Goal: Transaction & Acquisition: Obtain resource

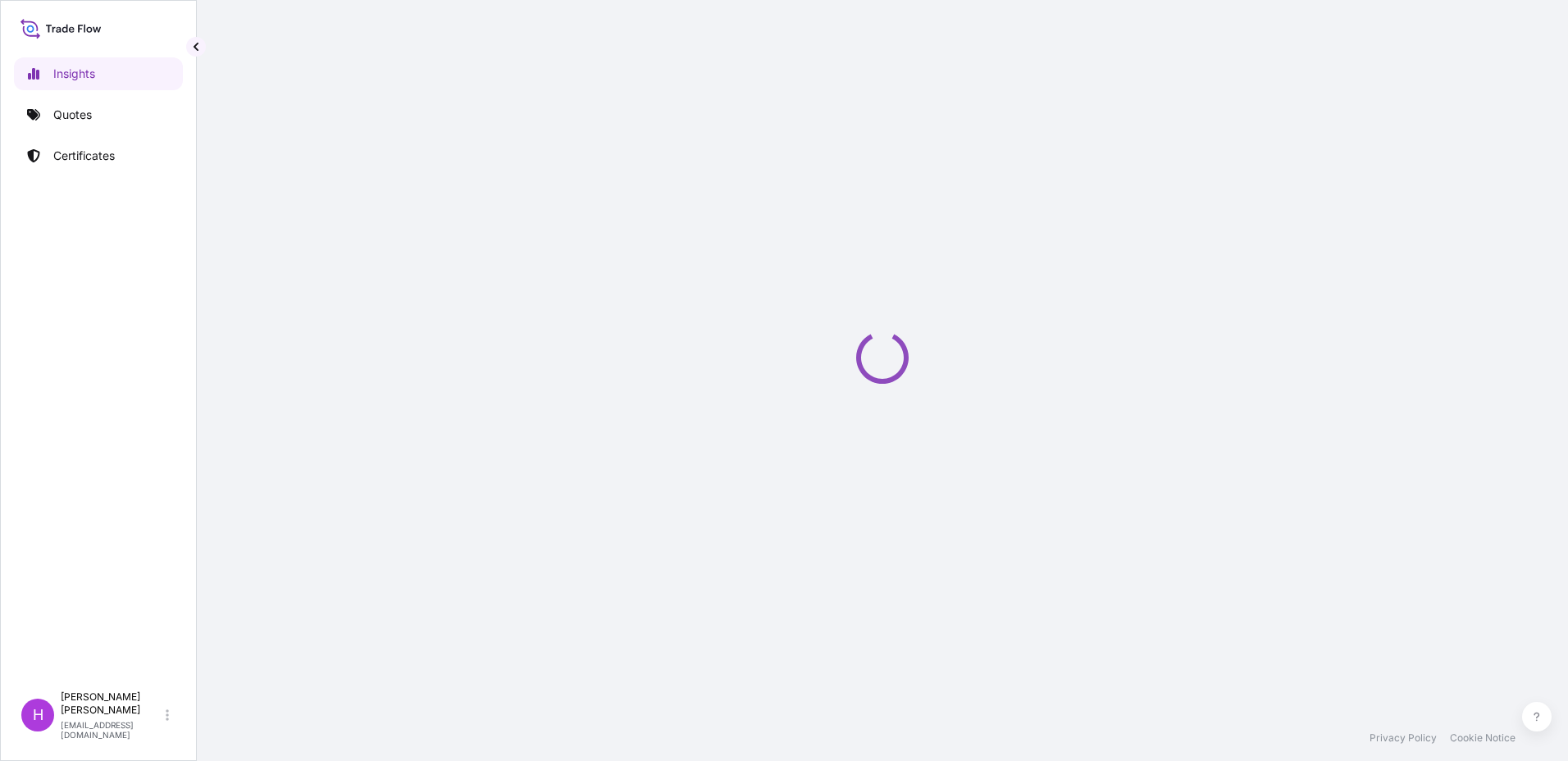
select select "2025"
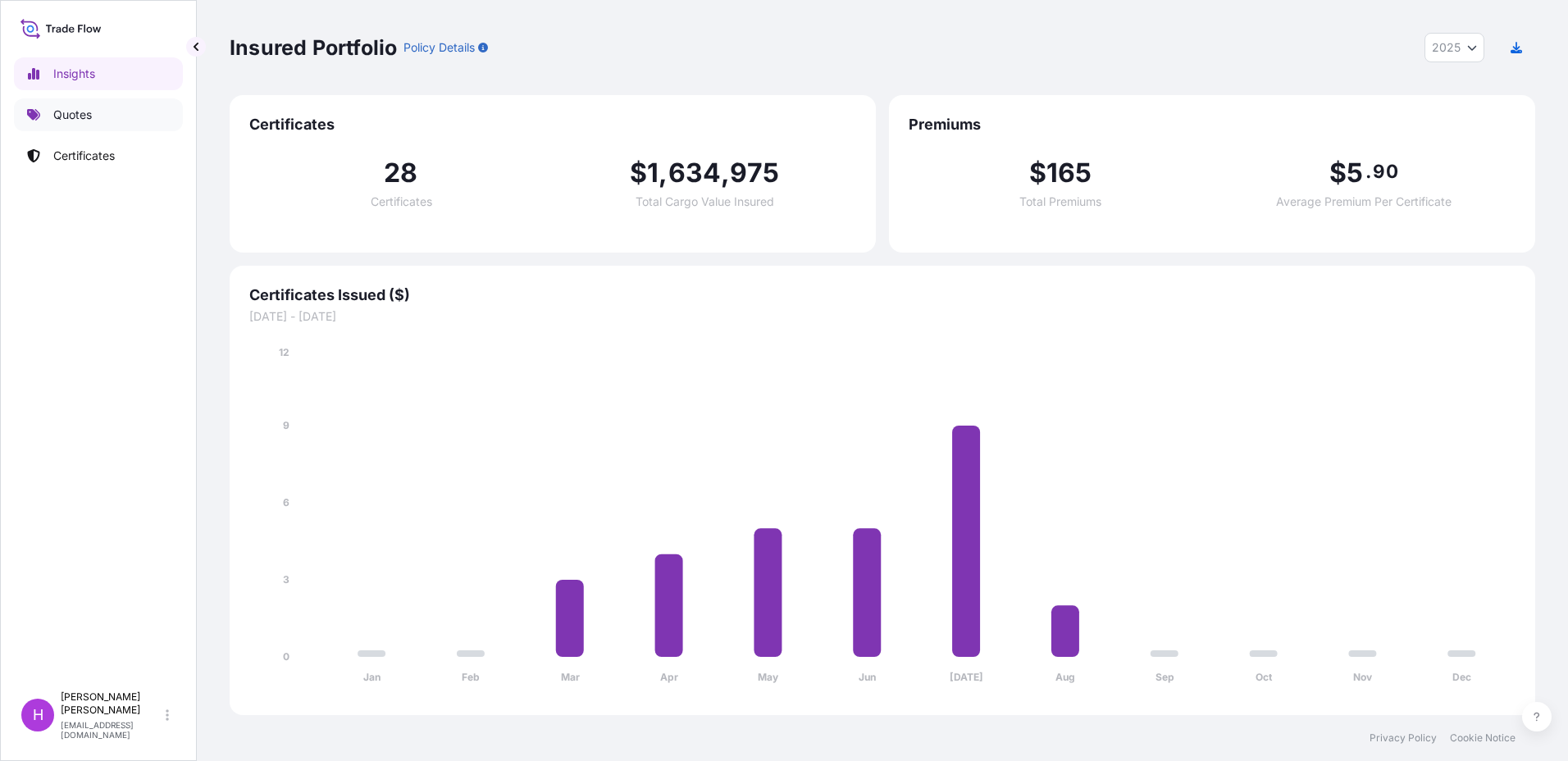
click at [86, 108] on p "Quotes" at bounding box center [72, 114] width 38 height 17
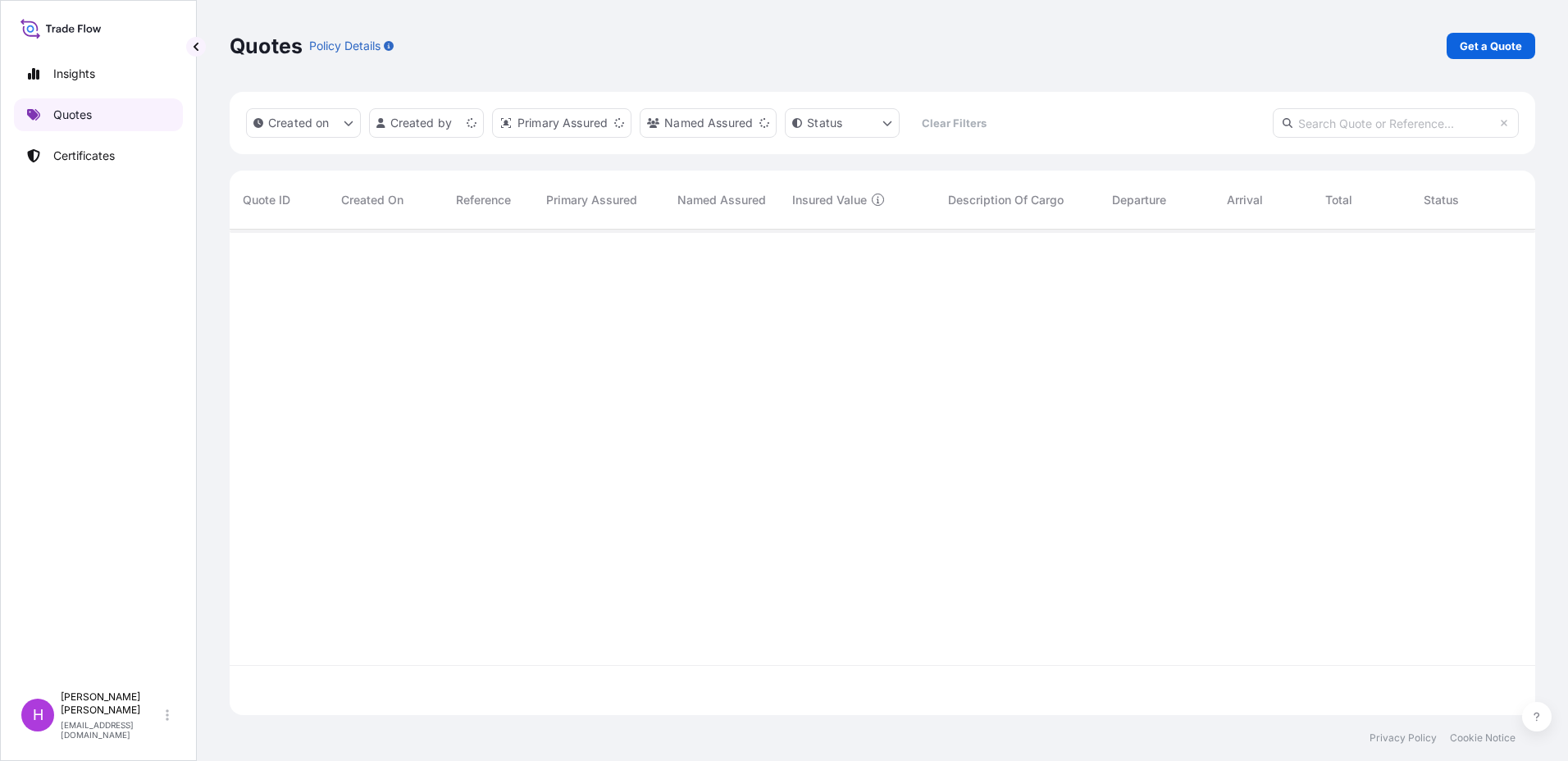
scroll to position [482, 1293]
click at [1468, 47] on p "Get a Quote" at bounding box center [1490, 45] width 62 height 17
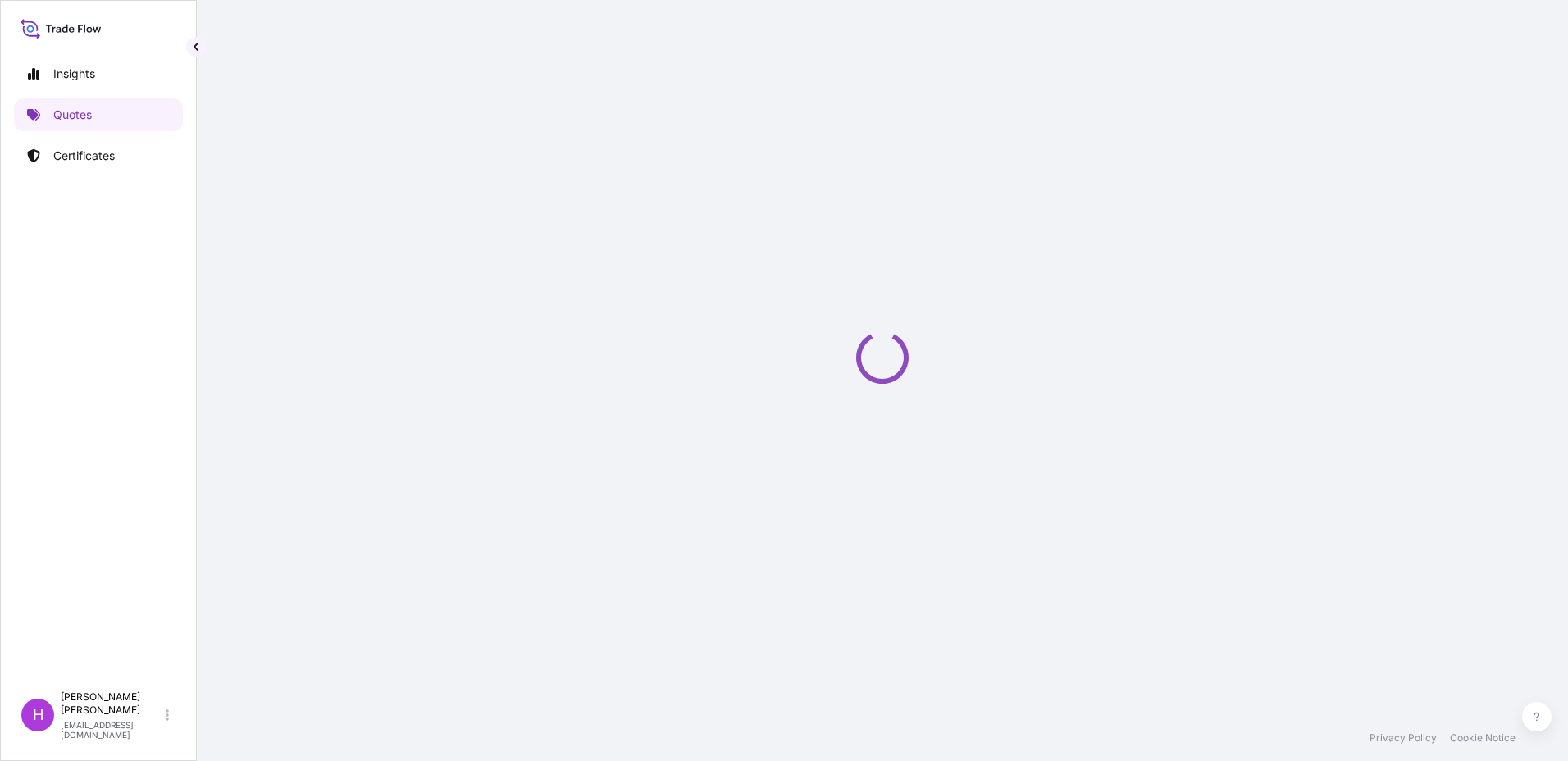
select select "Sea"
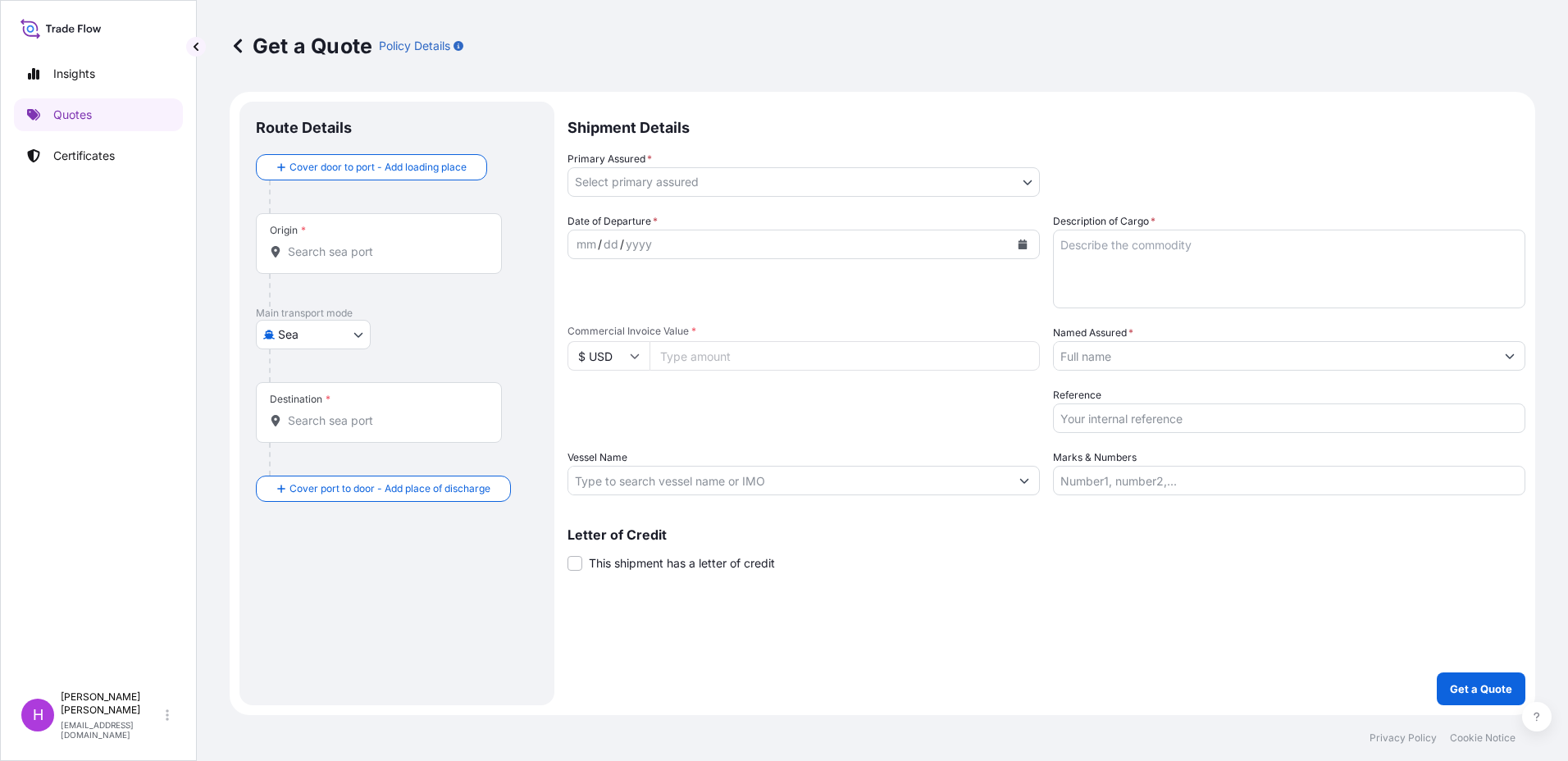
click at [320, 251] on input "Origin *" at bounding box center [384, 251] width 194 height 17
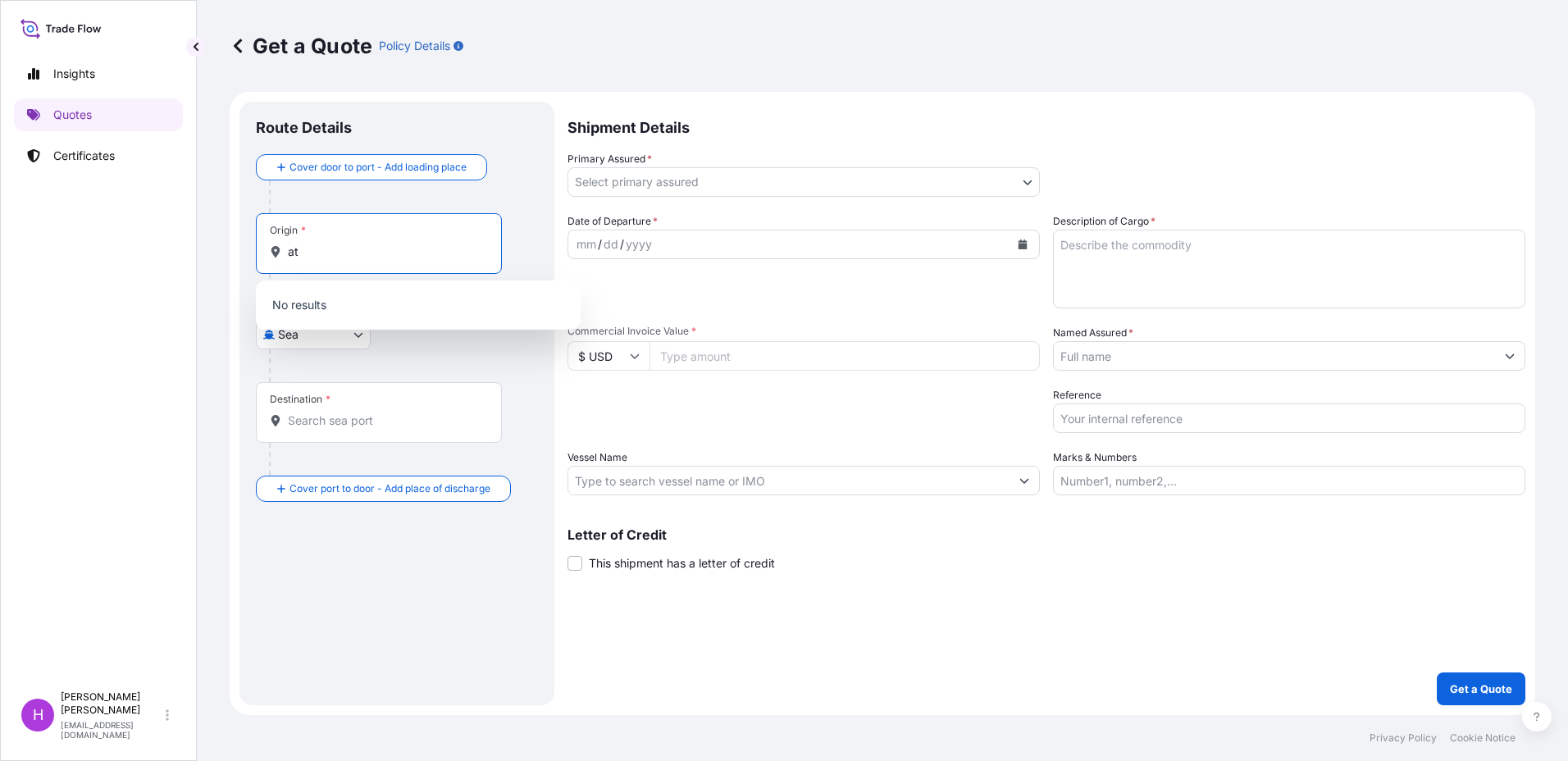
type input "a"
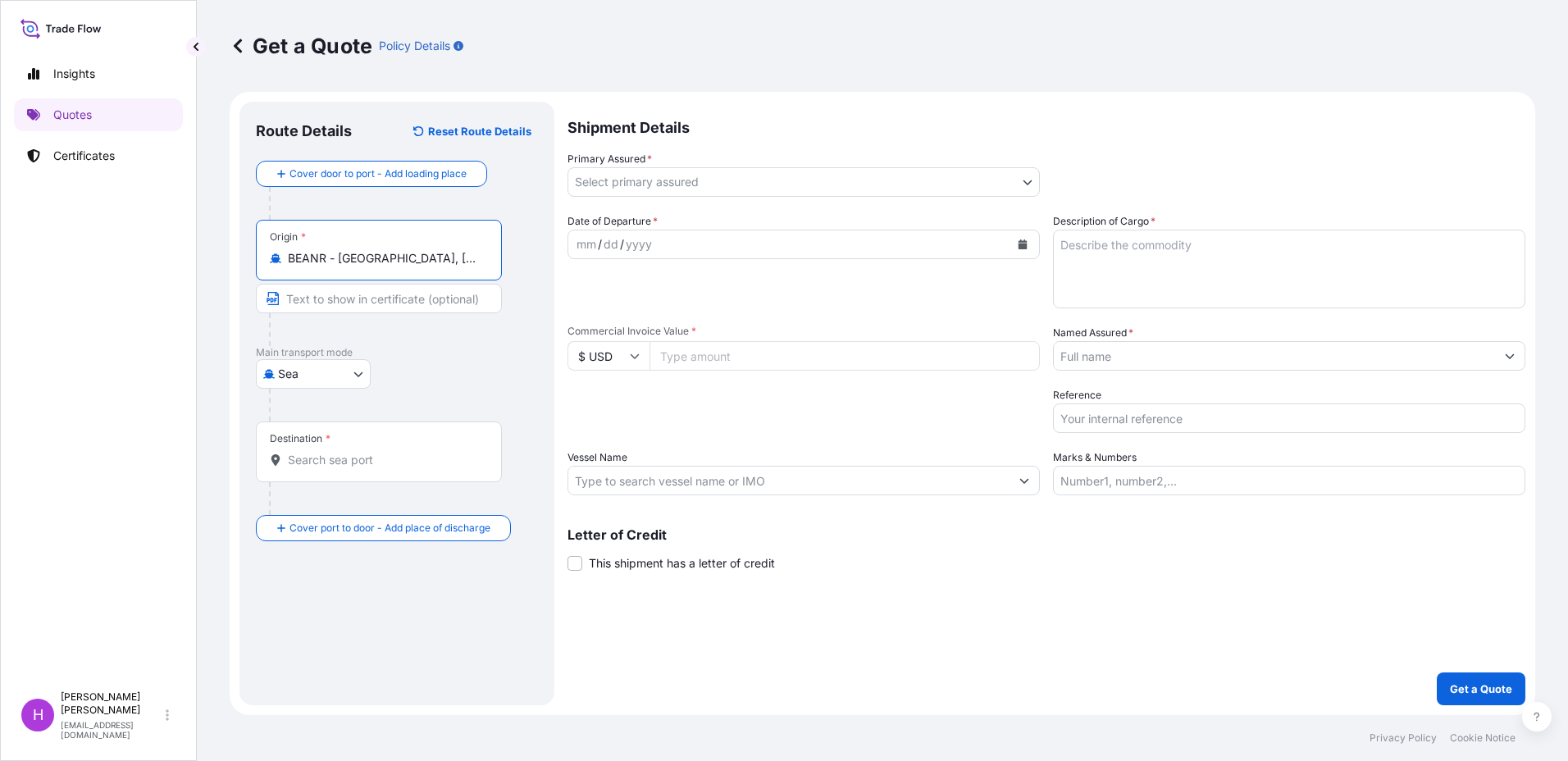
type input "BEANR - [GEOGRAPHIC_DATA], [GEOGRAPHIC_DATA]"
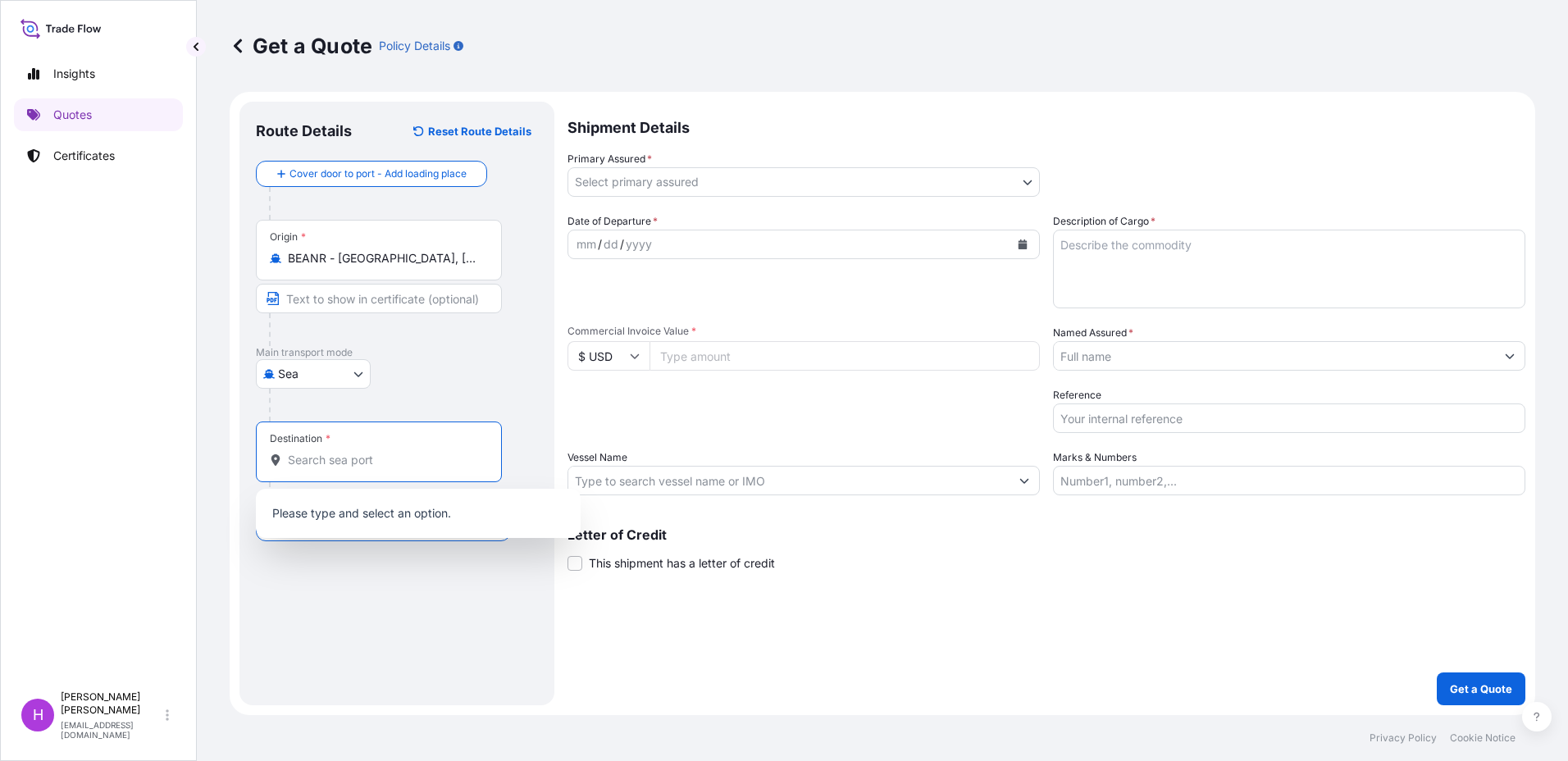
click at [317, 456] on input "Destination *" at bounding box center [384, 460] width 194 height 17
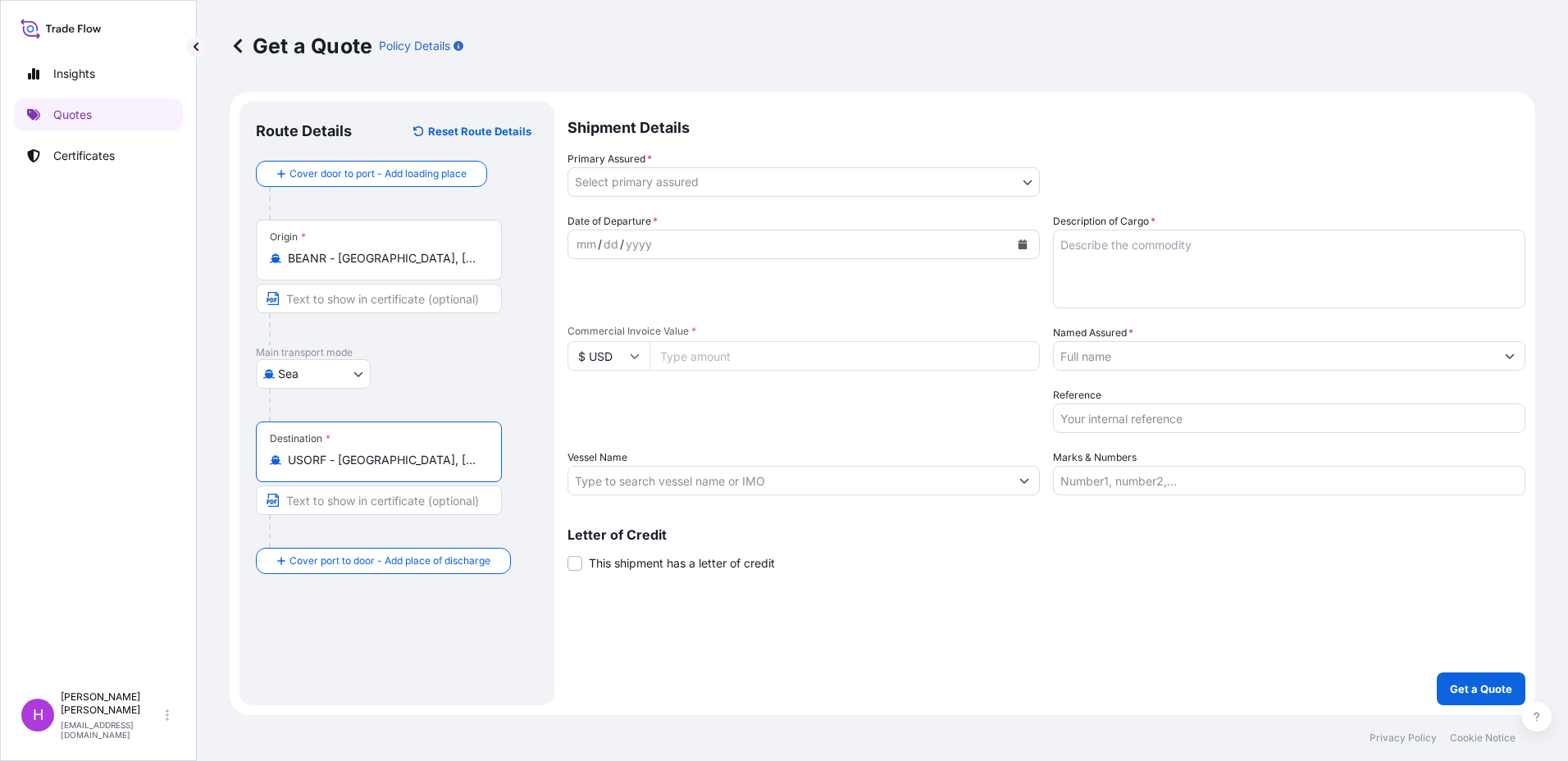
type input "USORF - [GEOGRAPHIC_DATA], [GEOGRAPHIC_DATA]"
click at [669, 186] on body "0 options available. 4 options available. Insights Quotes Certificates H [PERSO…" at bounding box center [784, 380] width 1568 height 761
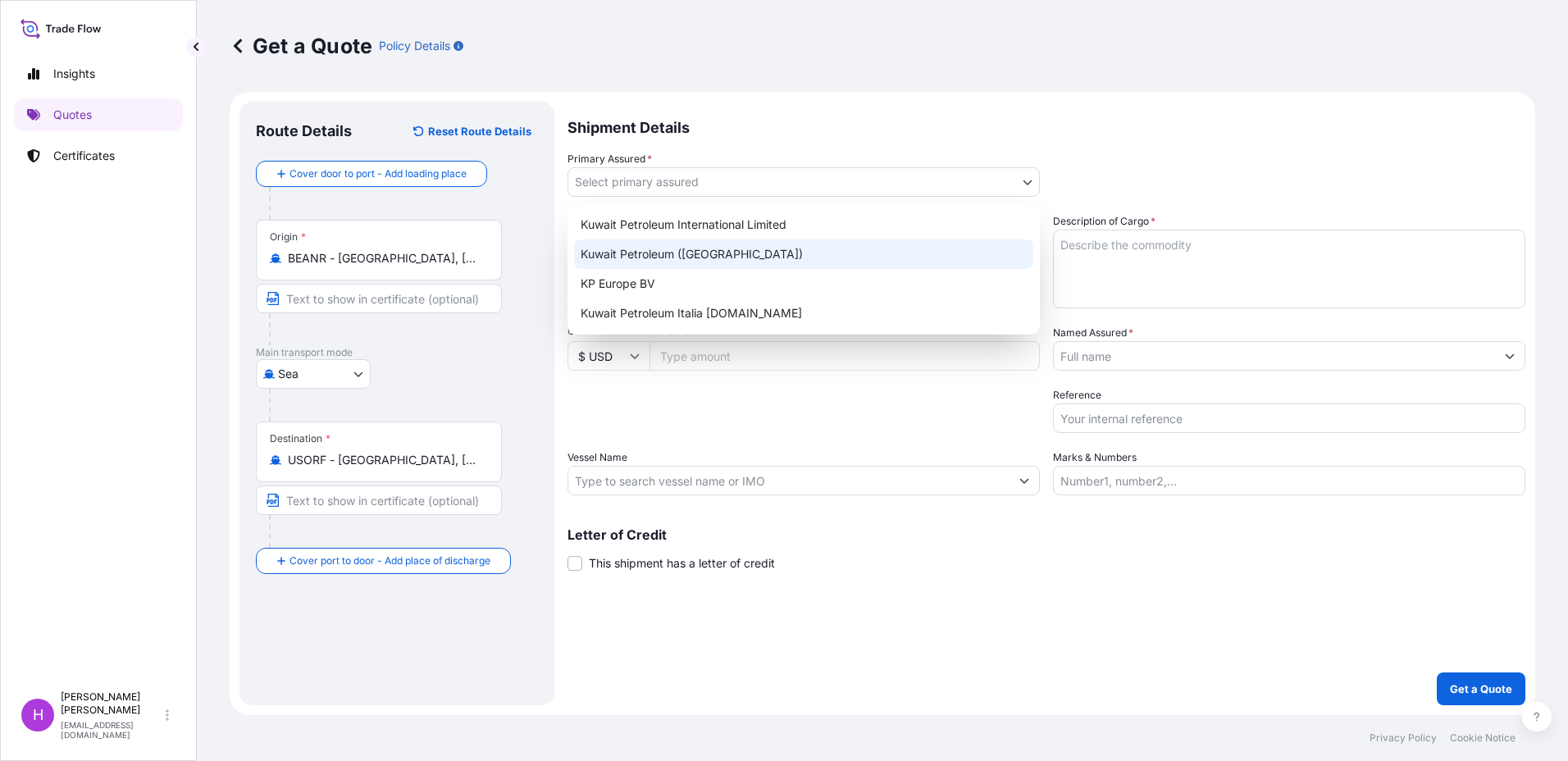
click at [653, 254] on div "Kuwait Petroleum ([GEOGRAPHIC_DATA])" at bounding box center [803, 254] width 459 height 30
select select "31889"
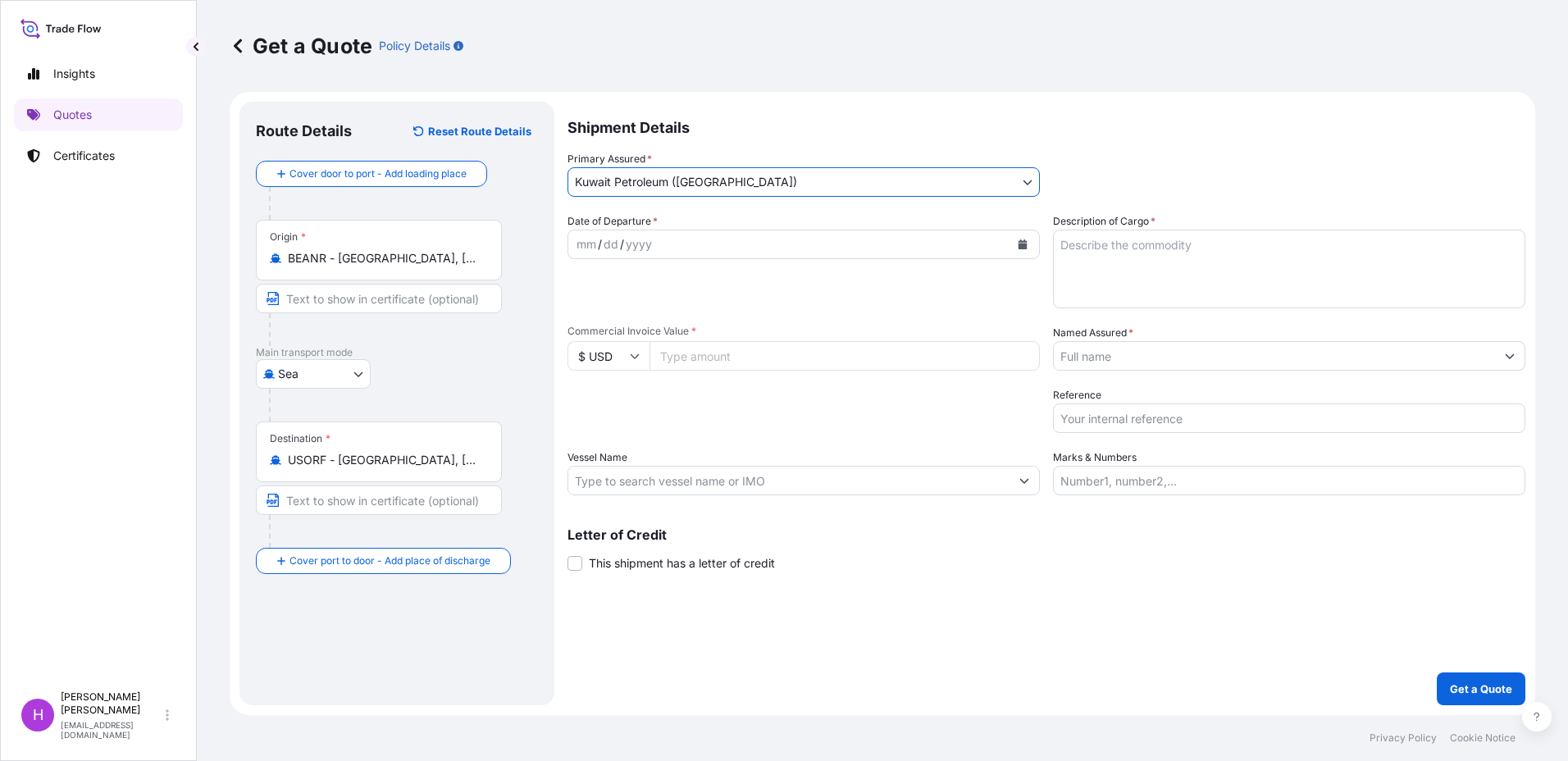
click at [652, 245] on div "yyyy" at bounding box center [639, 244] width 30 height 20
click at [574, 243] on div "mm / dd / yyyy" at bounding box center [788, 244] width 441 height 30
click at [1083, 244] on textarea "Description of Cargo *" at bounding box center [1289, 269] width 472 height 79
type textarea "1x20FT 32 packages Lubricants US tariff code: 2710193080 18154.048 kg gross wei…"
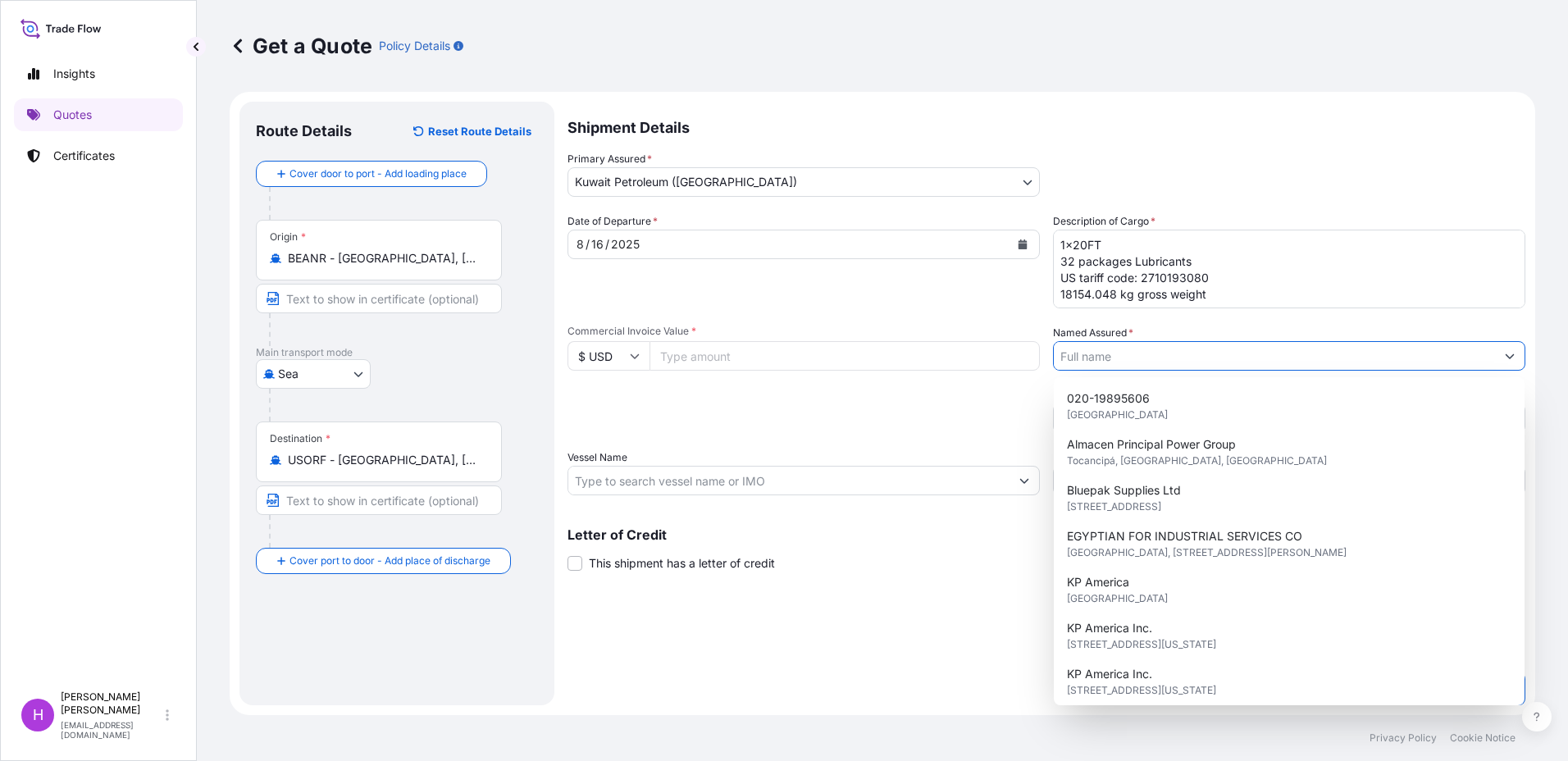
click at [1124, 351] on input "Named Assured *" at bounding box center [1274, 356] width 441 height 30
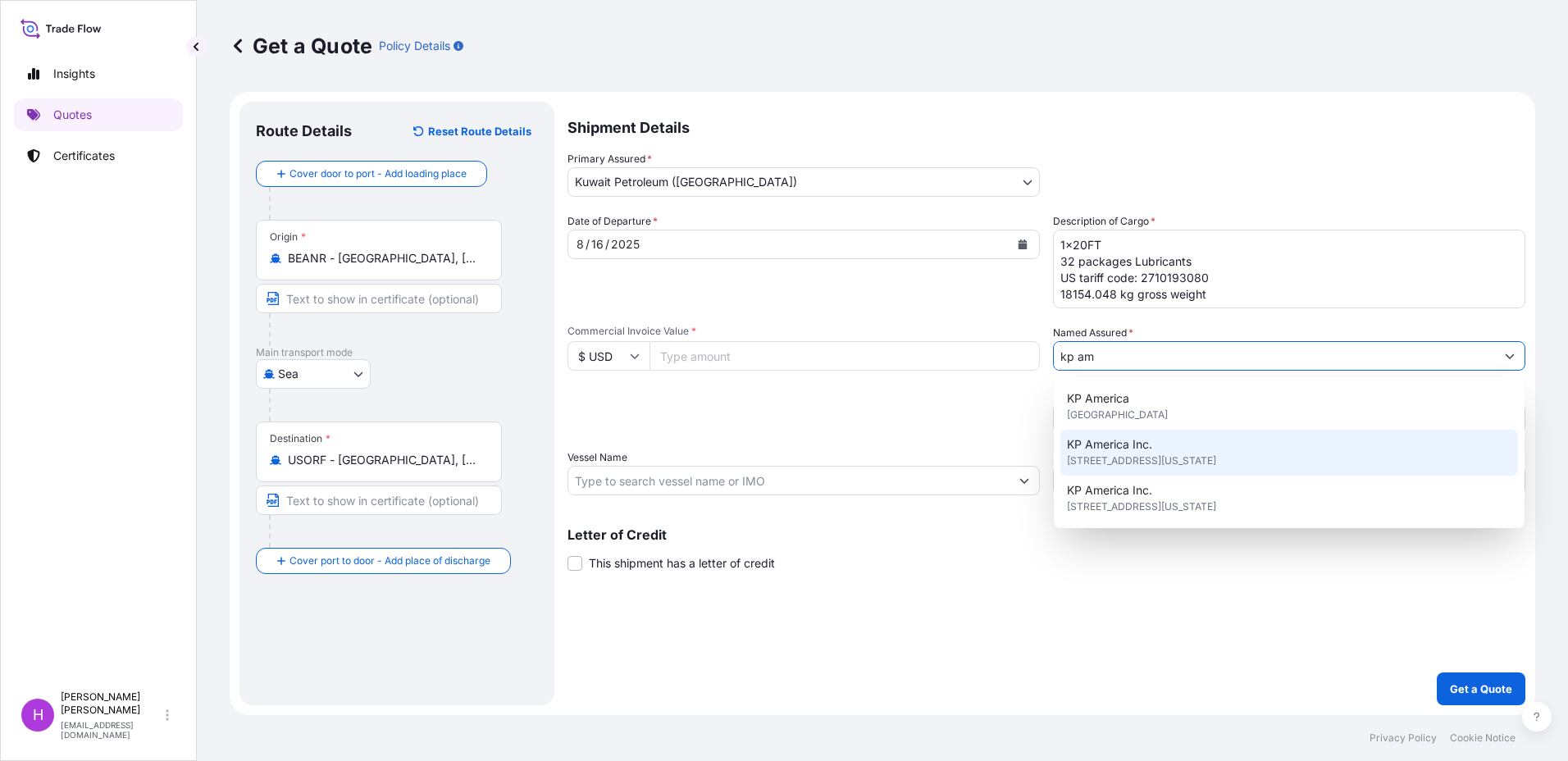
click at [1136, 449] on span "KP America Inc." at bounding box center [1109, 444] width 86 height 17
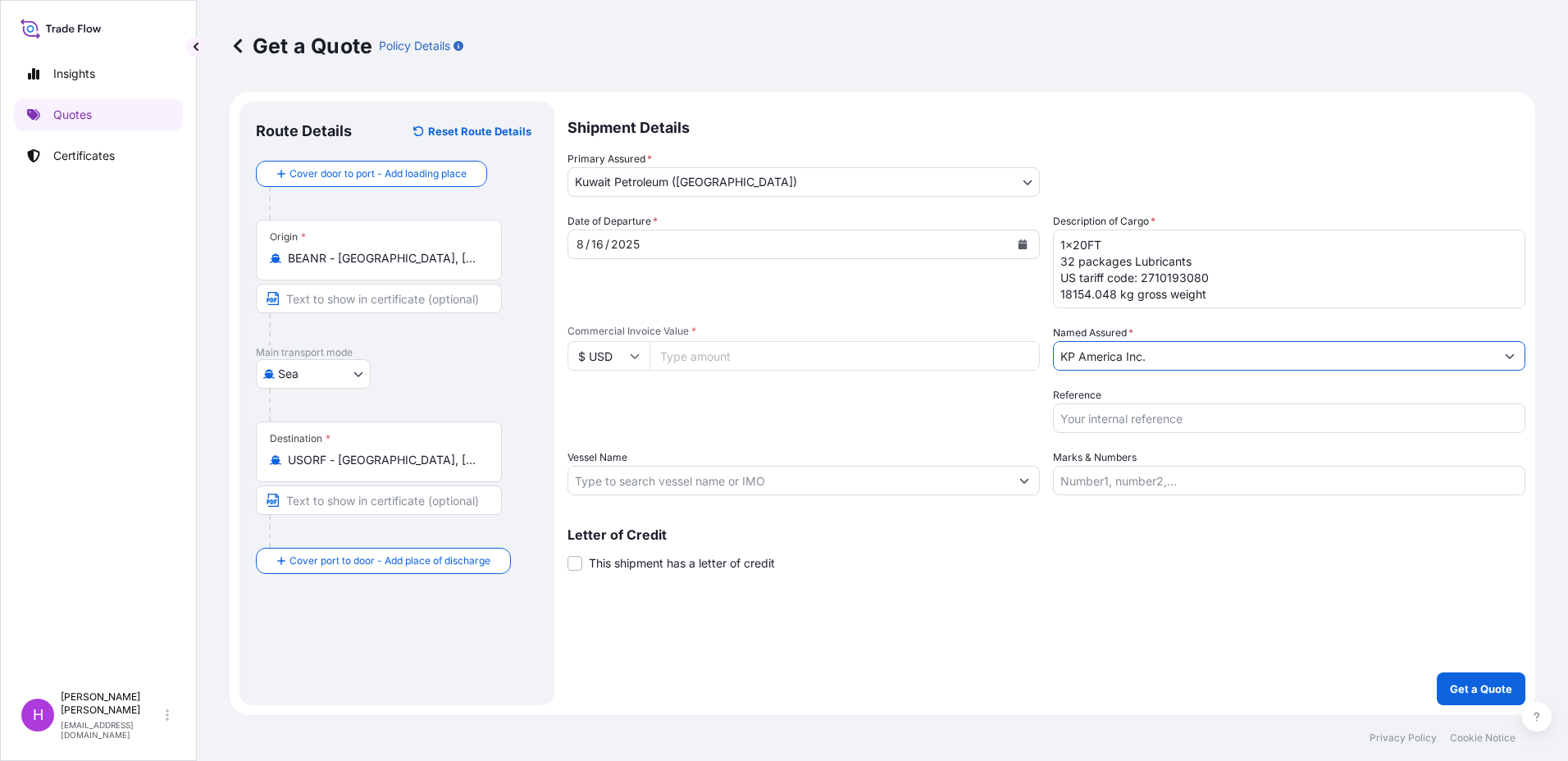
type input "KP America Inc."
click at [1101, 419] on input "Reference" at bounding box center [1289, 418] width 472 height 30
click at [1057, 420] on input "PO 25-94" at bounding box center [1289, 418] width 472 height 30
click at [1252, 422] on input "71606434 / PO 25-94" at bounding box center [1289, 418] width 472 height 30
type input "71606434 / PO 25-94 BPA to [PERSON_NAME], [GEOGRAPHIC_DATA]"
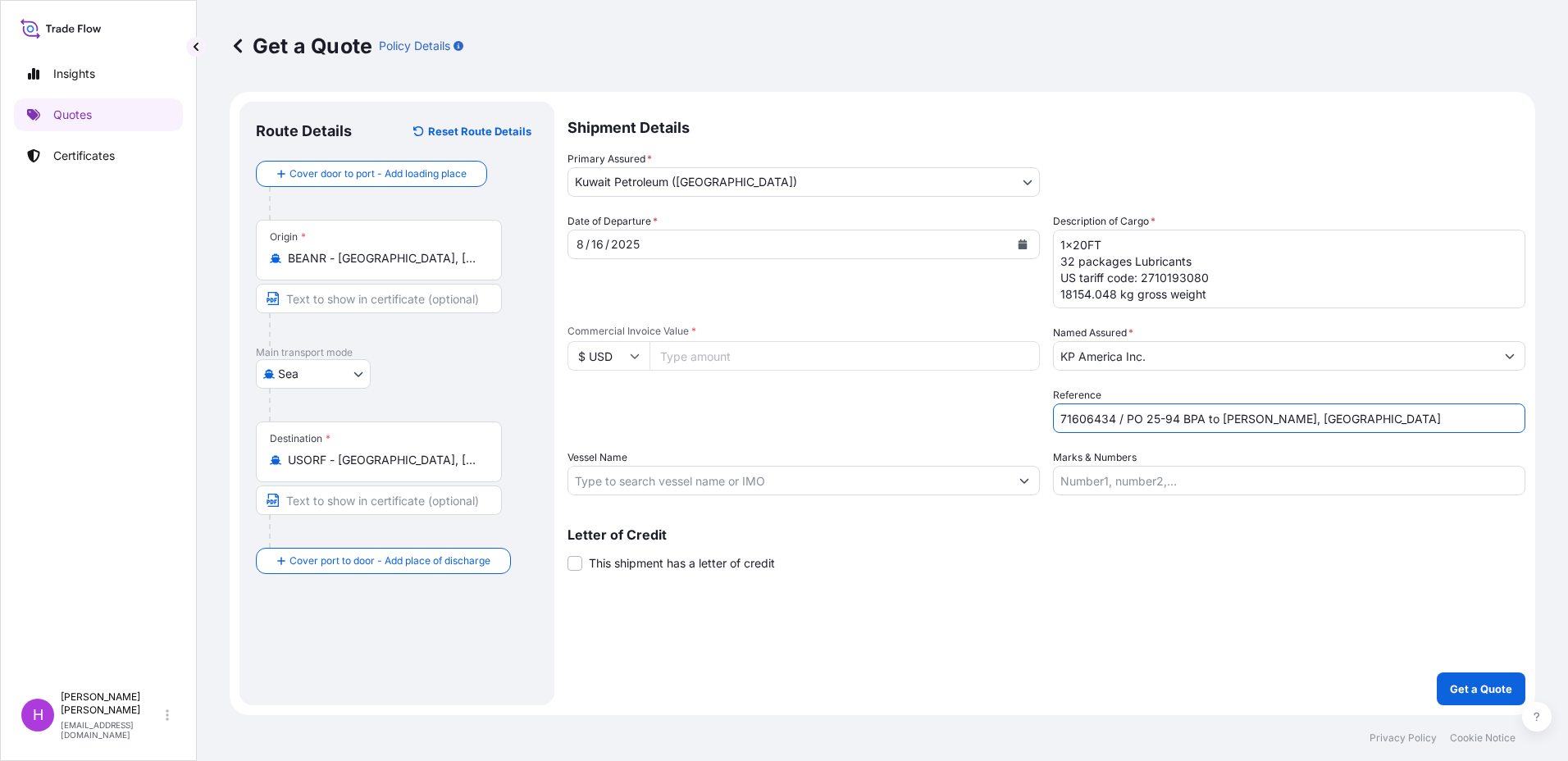
click at [1088, 476] on input "Marks & Numbers" at bounding box center [1289, 480] width 472 height 30
type input "GCNU1316383 - seal 093293"
click at [608, 492] on input "Vessel Name" at bounding box center [788, 480] width 441 height 30
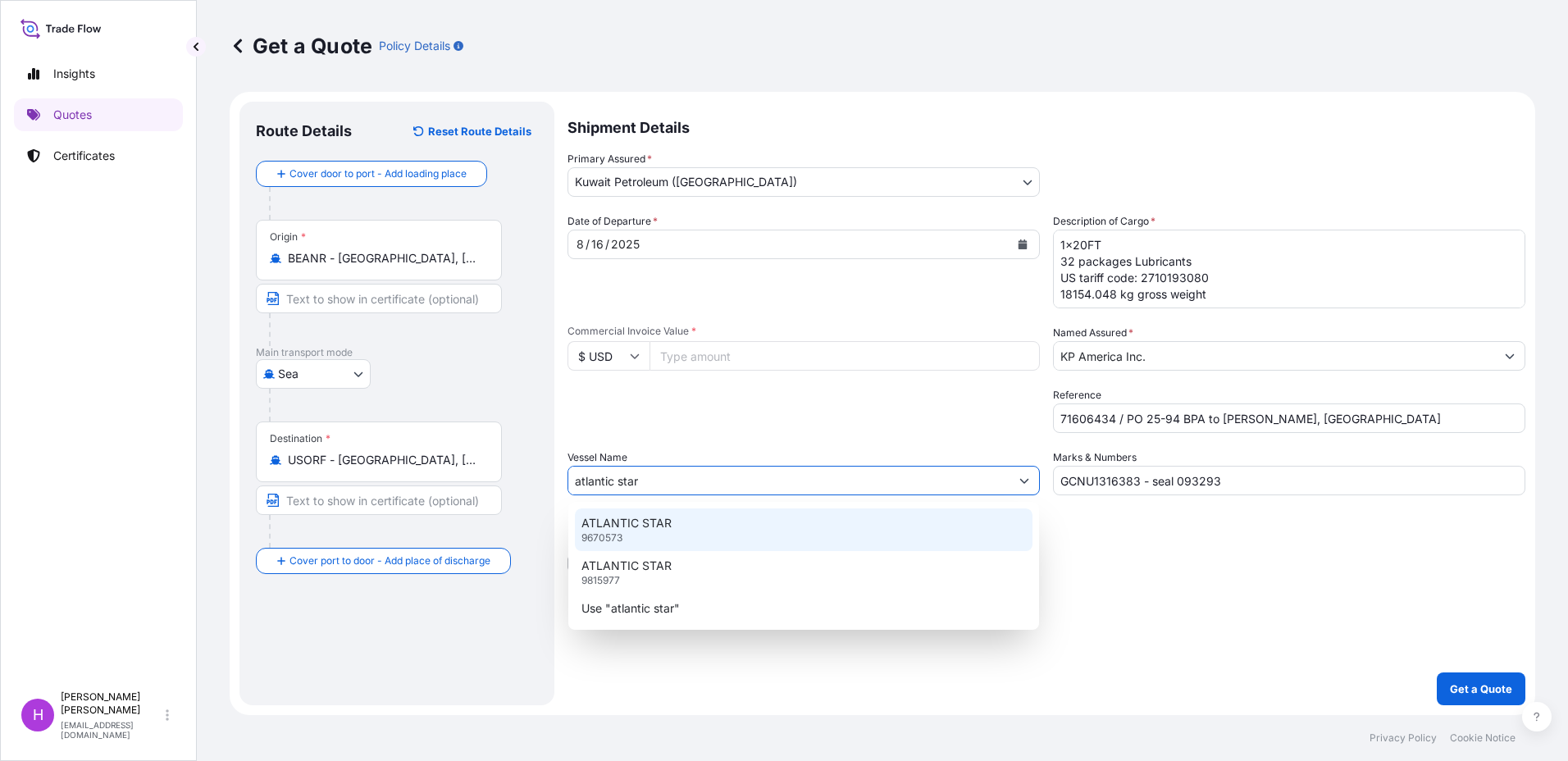
click at [684, 523] on div "ATLANTIC STAR 9670573" at bounding box center [803, 529] width 458 height 42
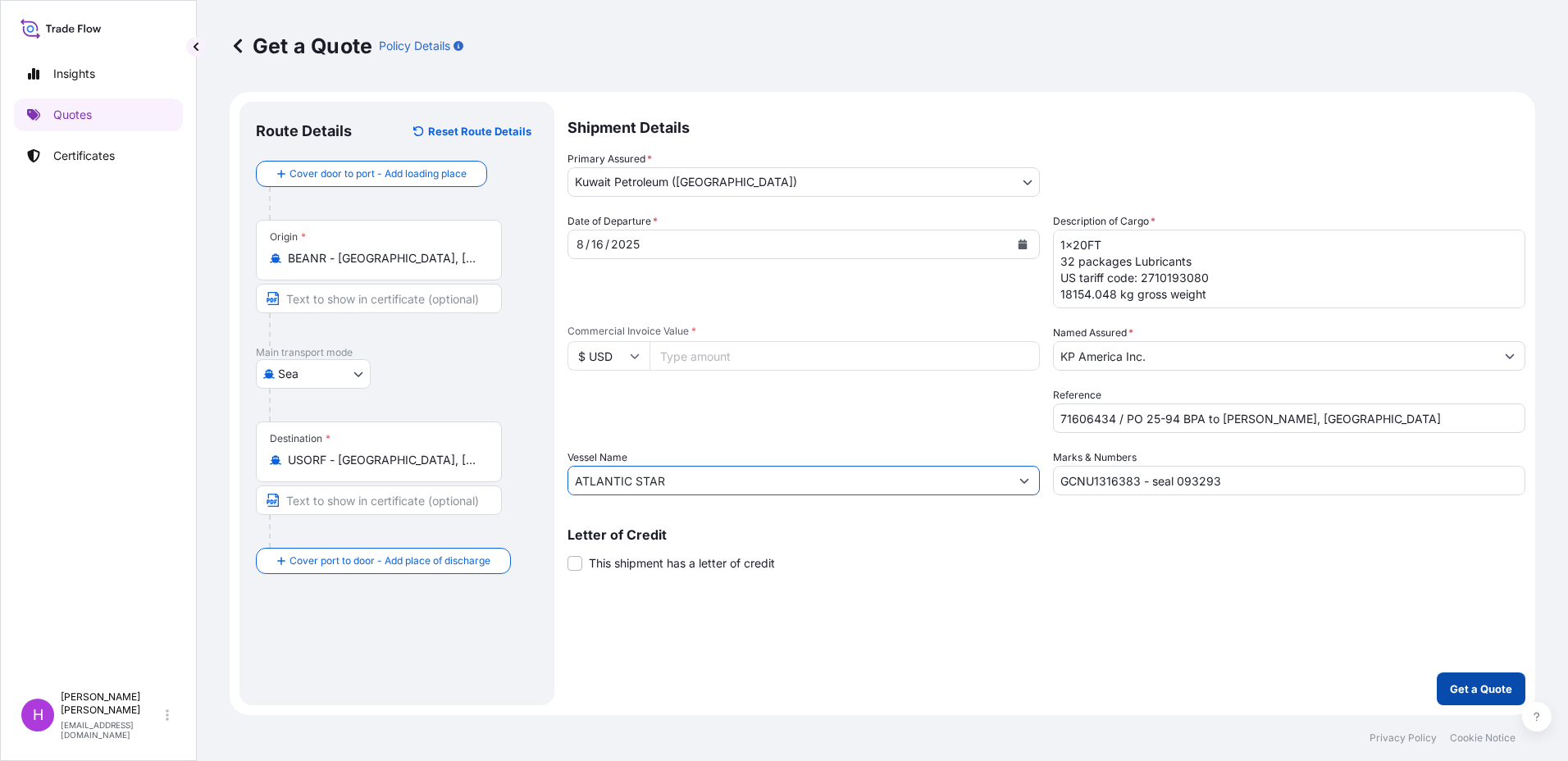
type input "ATLANTIC STAR"
click at [1495, 693] on p "Get a Quote" at bounding box center [1480, 688] width 62 height 17
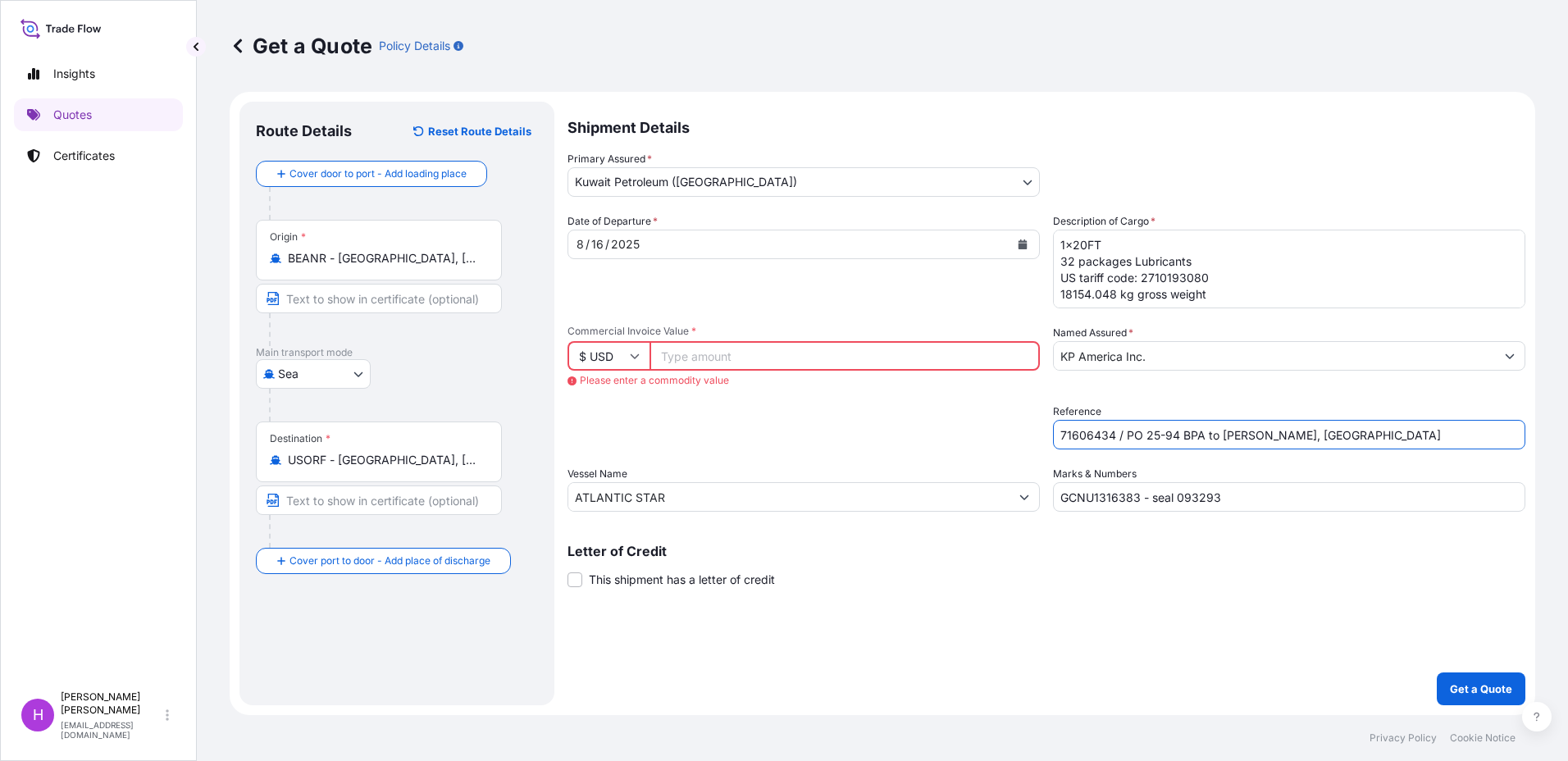
click at [1101, 434] on input "71606434 / PO 25-94 BPA to [PERSON_NAME], [GEOGRAPHIC_DATA]" at bounding box center [1289, 434] width 472 height 30
click at [902, 264] on div "Date of Departure * [DATE]" at bounding box center [803, 261] width 472 height 95
click at [721, 361] on input "Commercial Invoice Value *" at bounding box center [845, 356] width 391 height 30
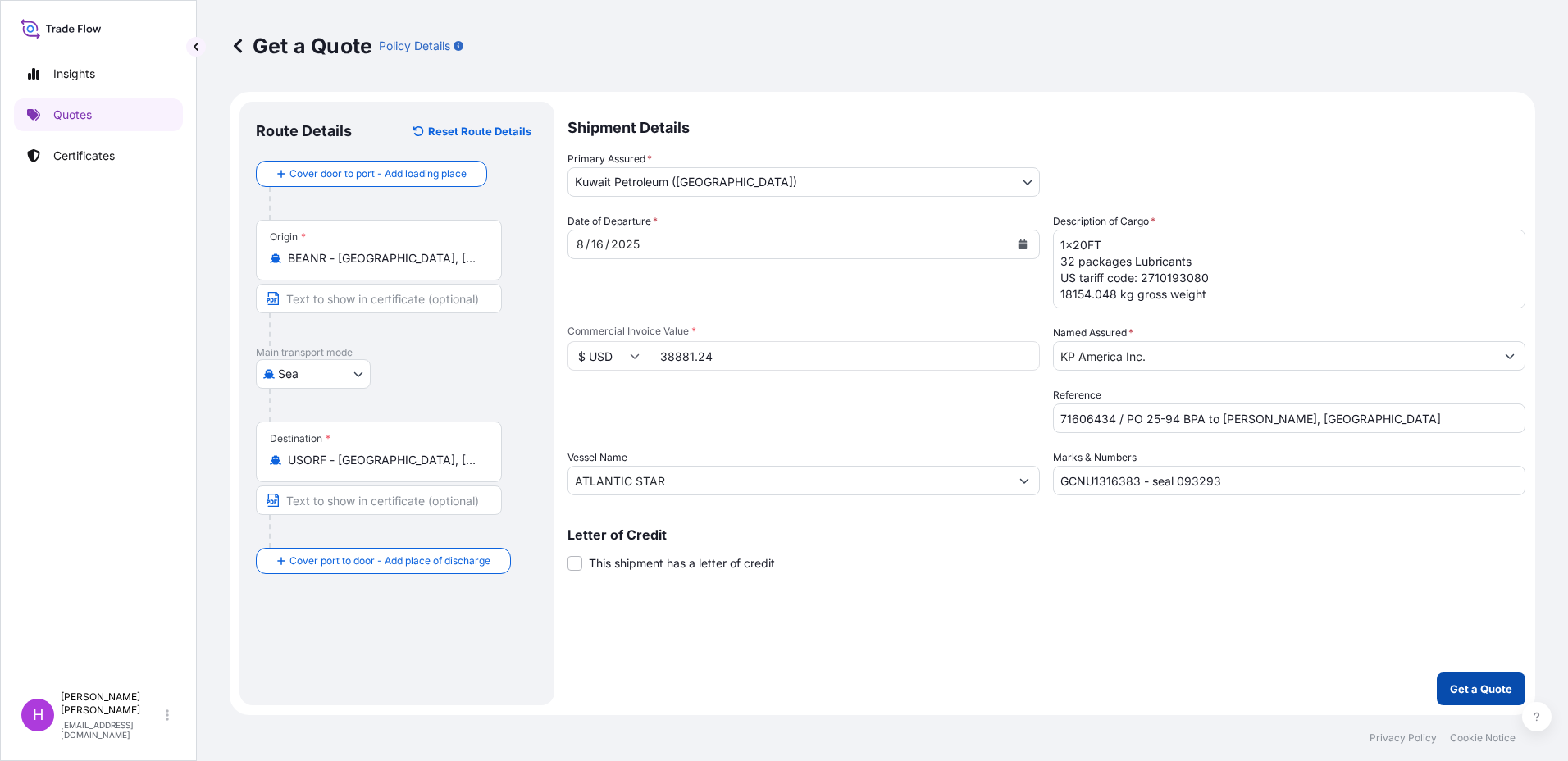
type input "38881.24"
click at [1470, 683] on p "Get a Quote" at bounding box center [1480, 688] width 62 height 17
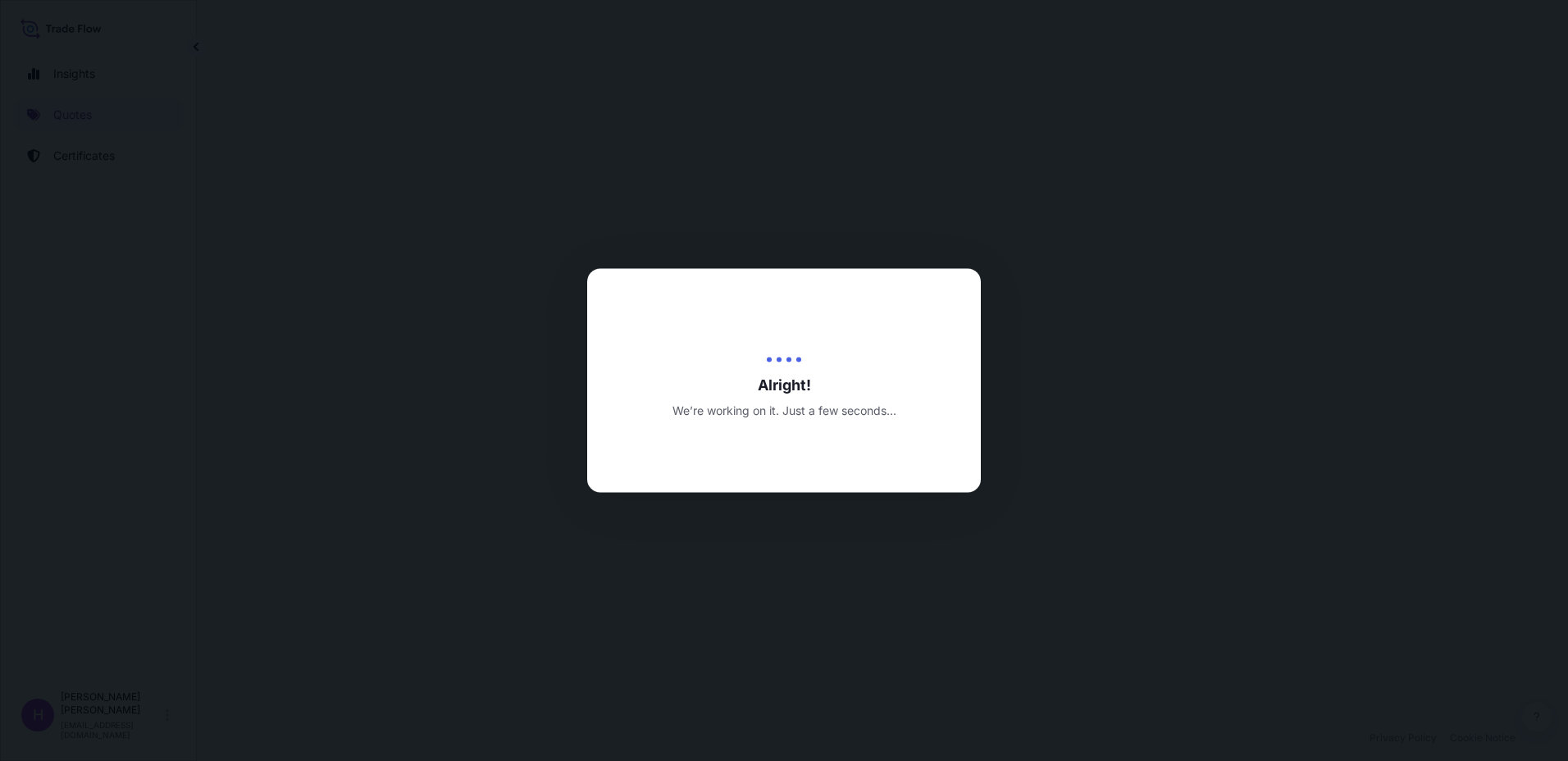
select select "Sea"
select select "31889"
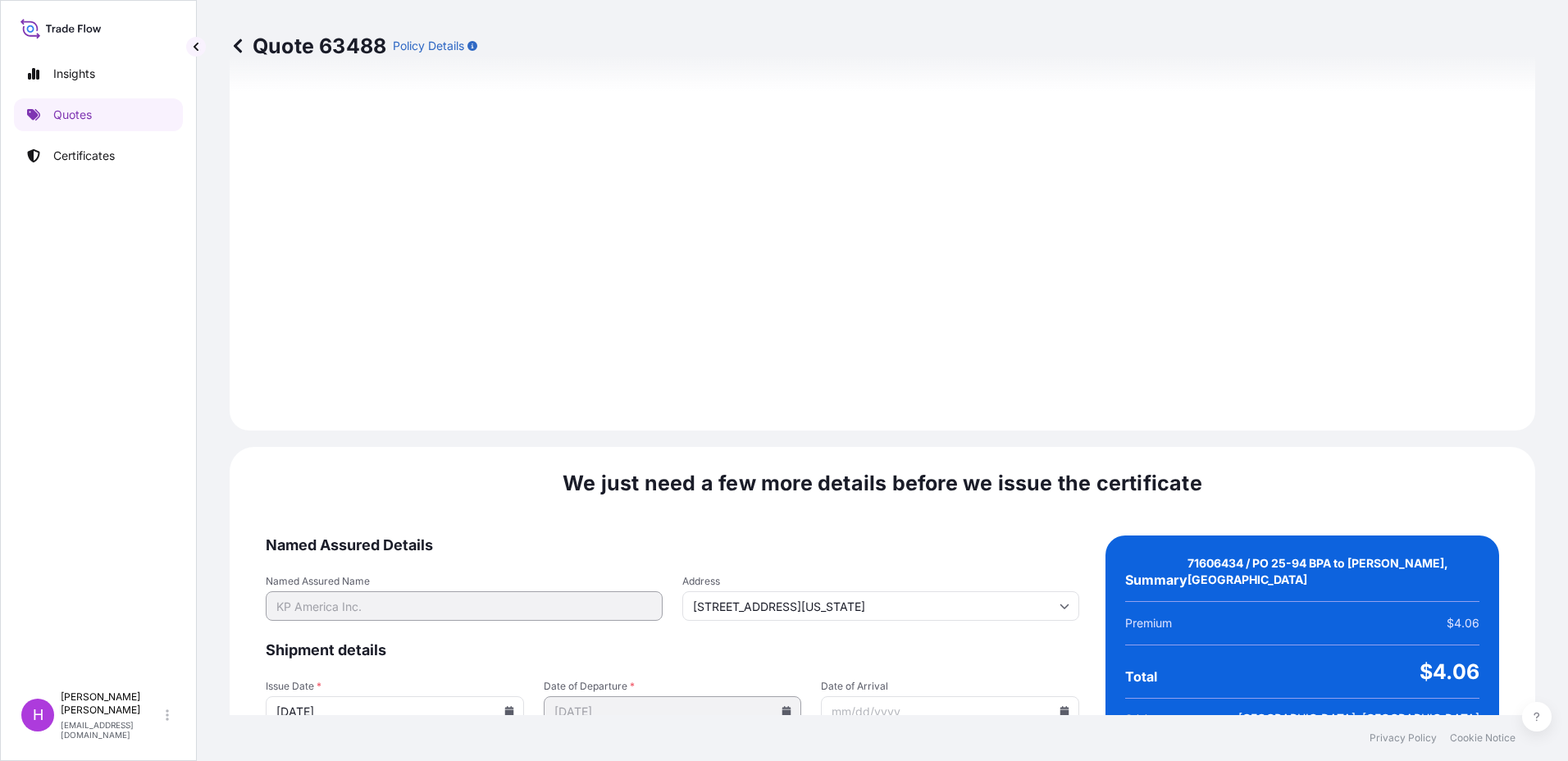
scroll to position [1707, 0]
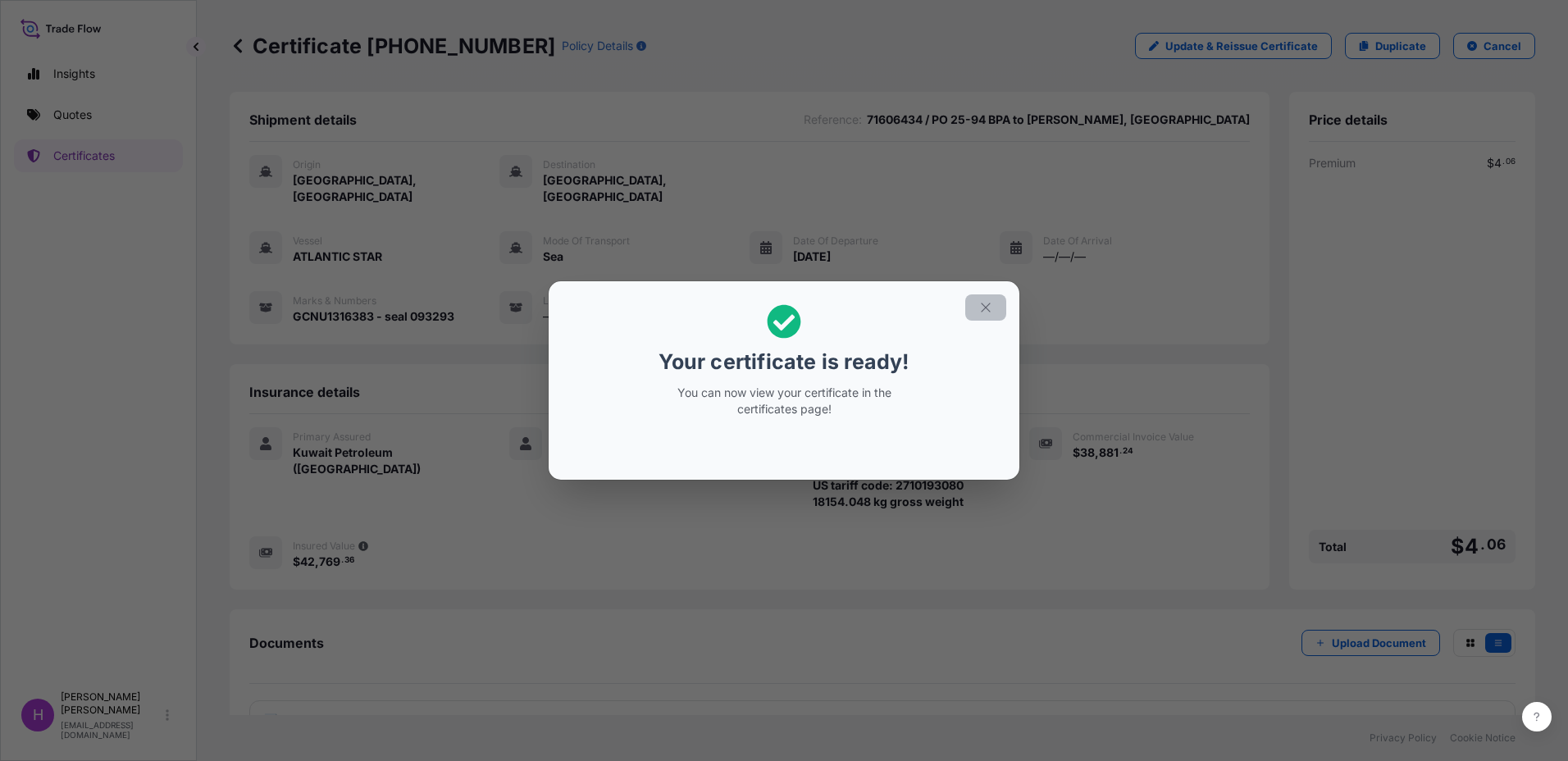
click at [986, 309] on icon "button" at bounding box center [985, 307] width 15 height 15
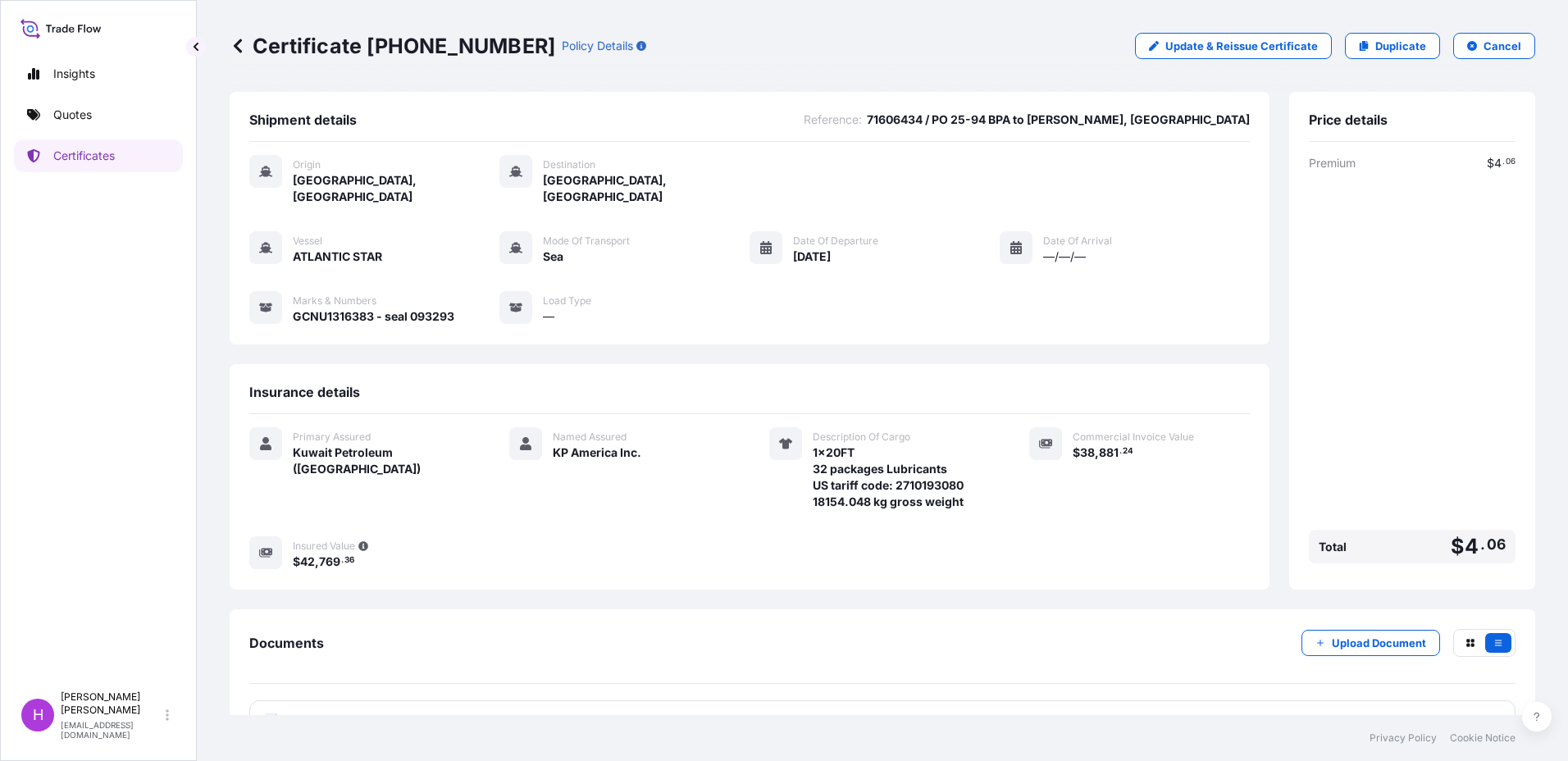
click at [332, 714] on span "Certificate" at bounding box center [322, 722] width 59 height 17
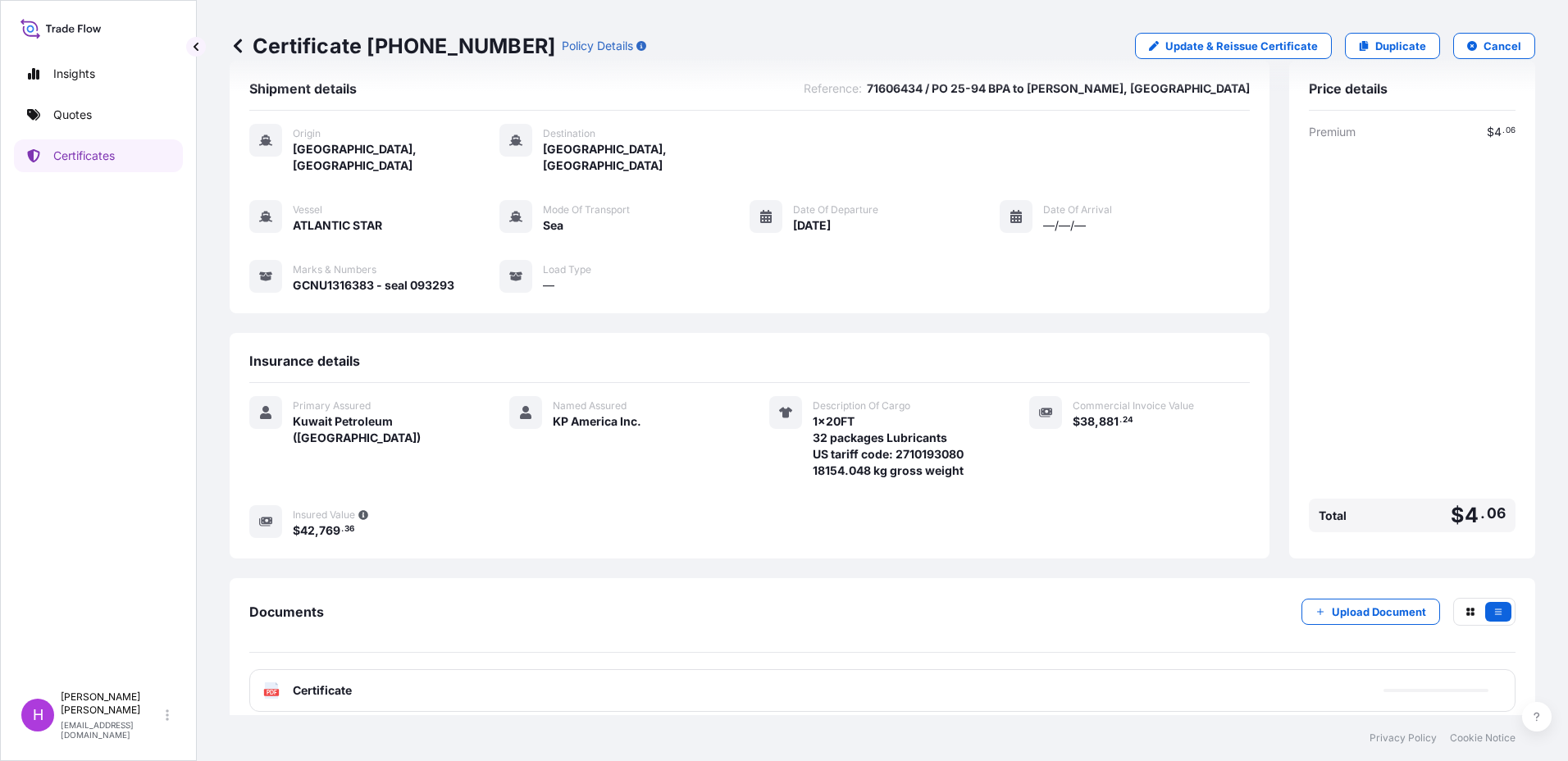
click at [307, 682] on span "Certificate" at bounding box center [322, 690] width 59 height 17
click at [270, 684] on div "PDF Certificate" at bounding box center [882, 690] width 1266 height 42
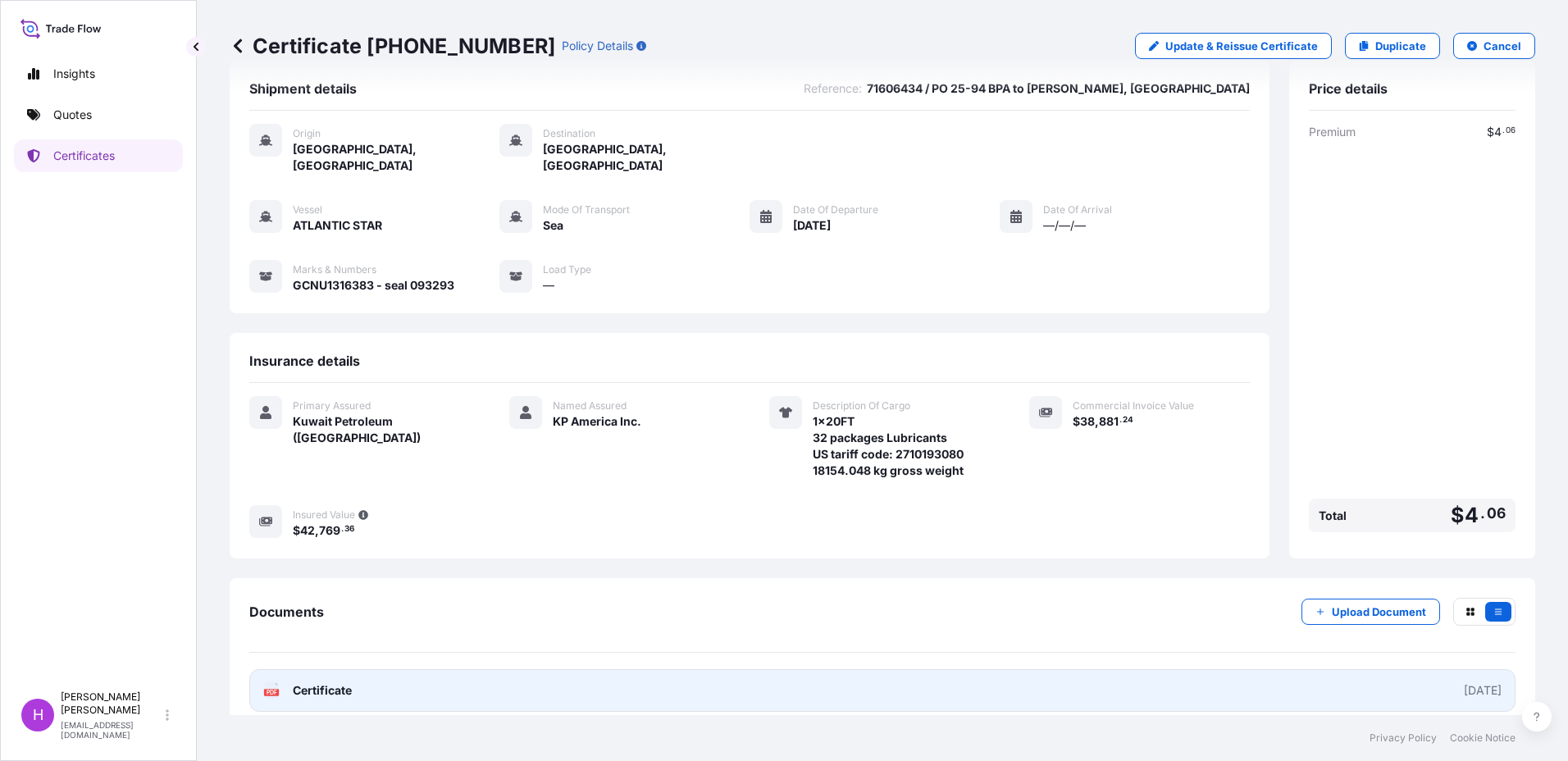
click at [339, 682] on span "Certificate" at bounding box center [322, 690] width 59 height 17
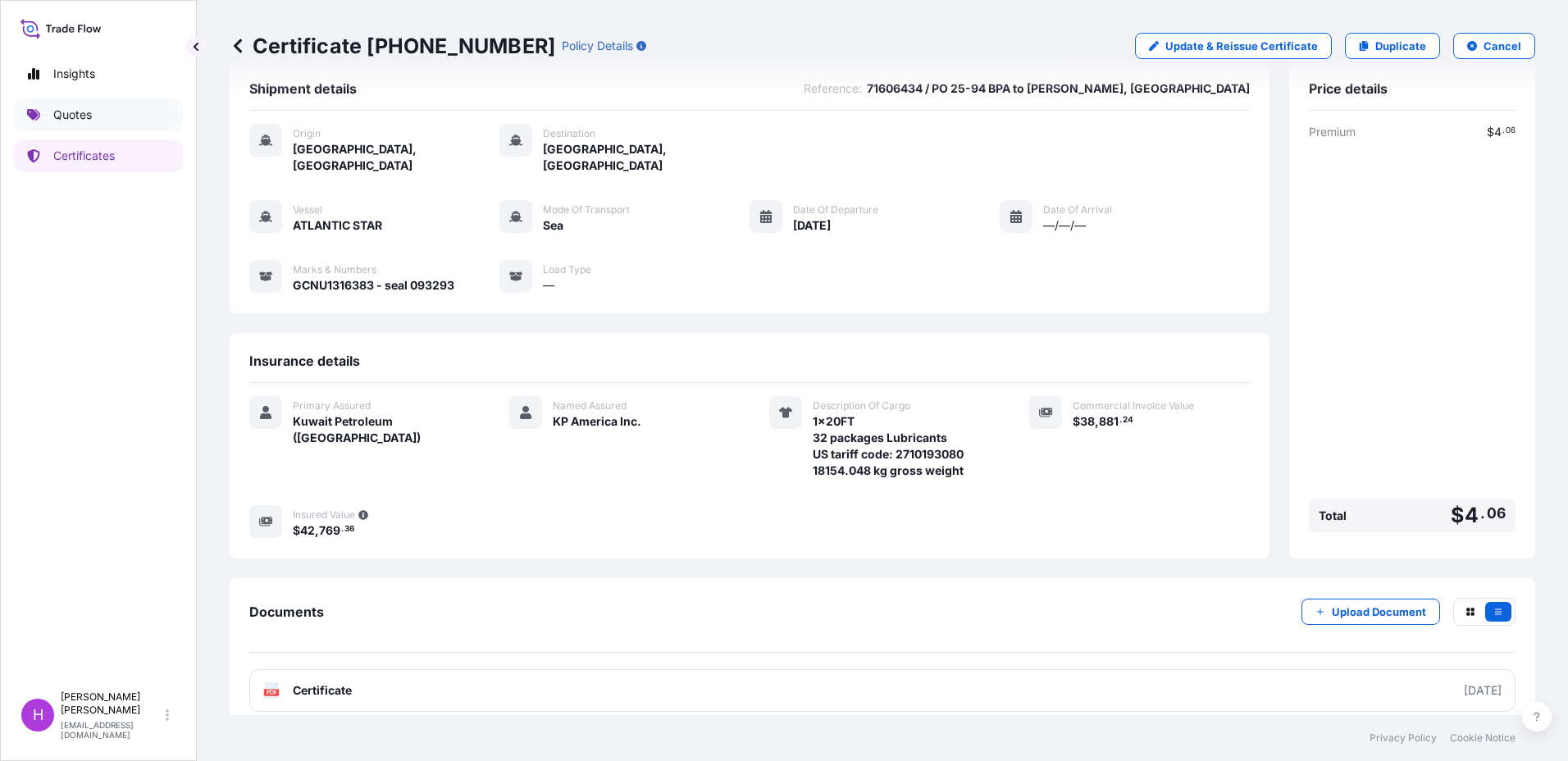
click at [97, 117] on link "Quotes" at bounding box center [98, 114] width 169 height 32
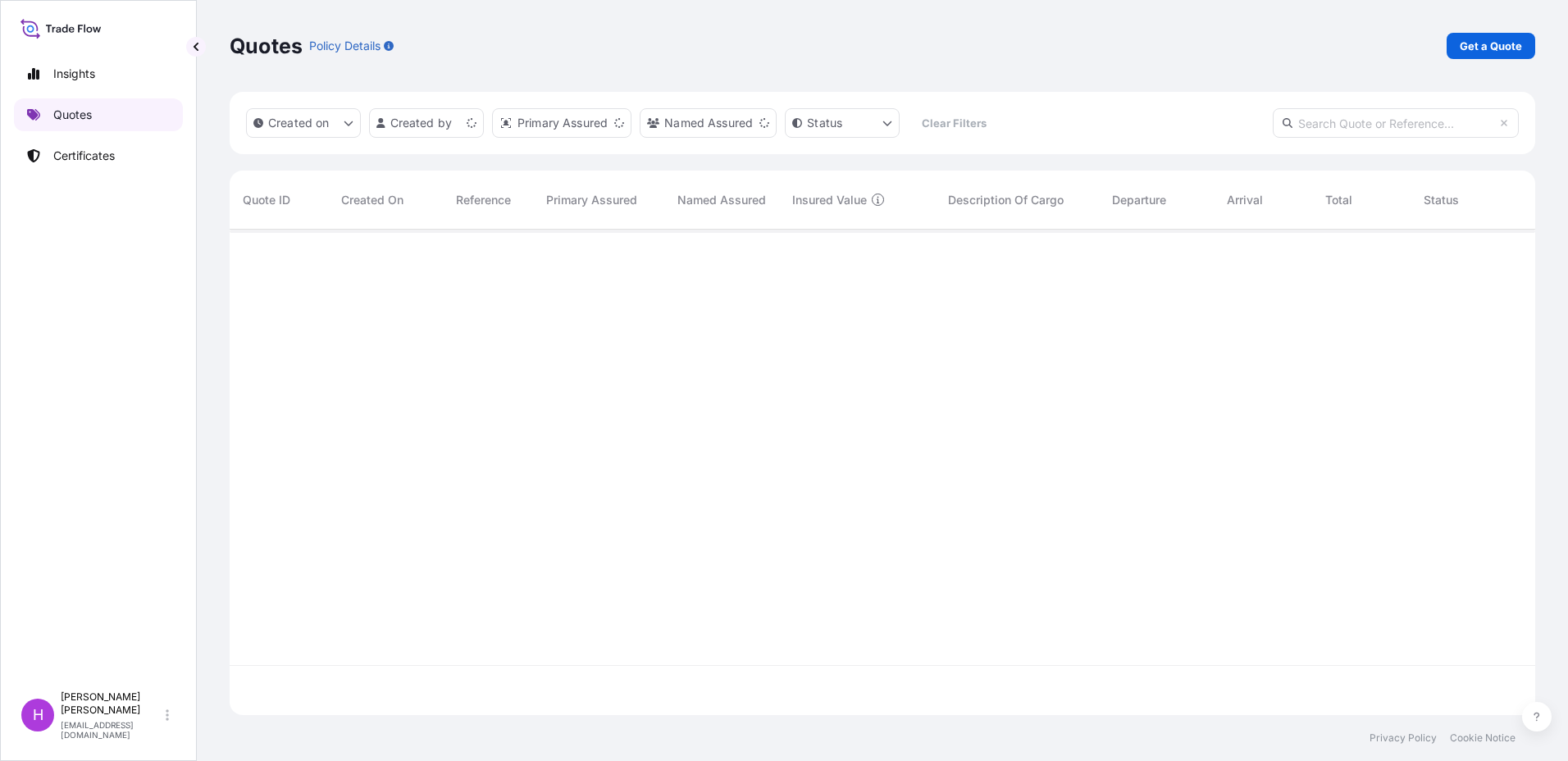
scroll to position [482, 1293]
click at [1490, 44] on p "Get a Quote" at bounding box center [1490, 45] width 62 height 17
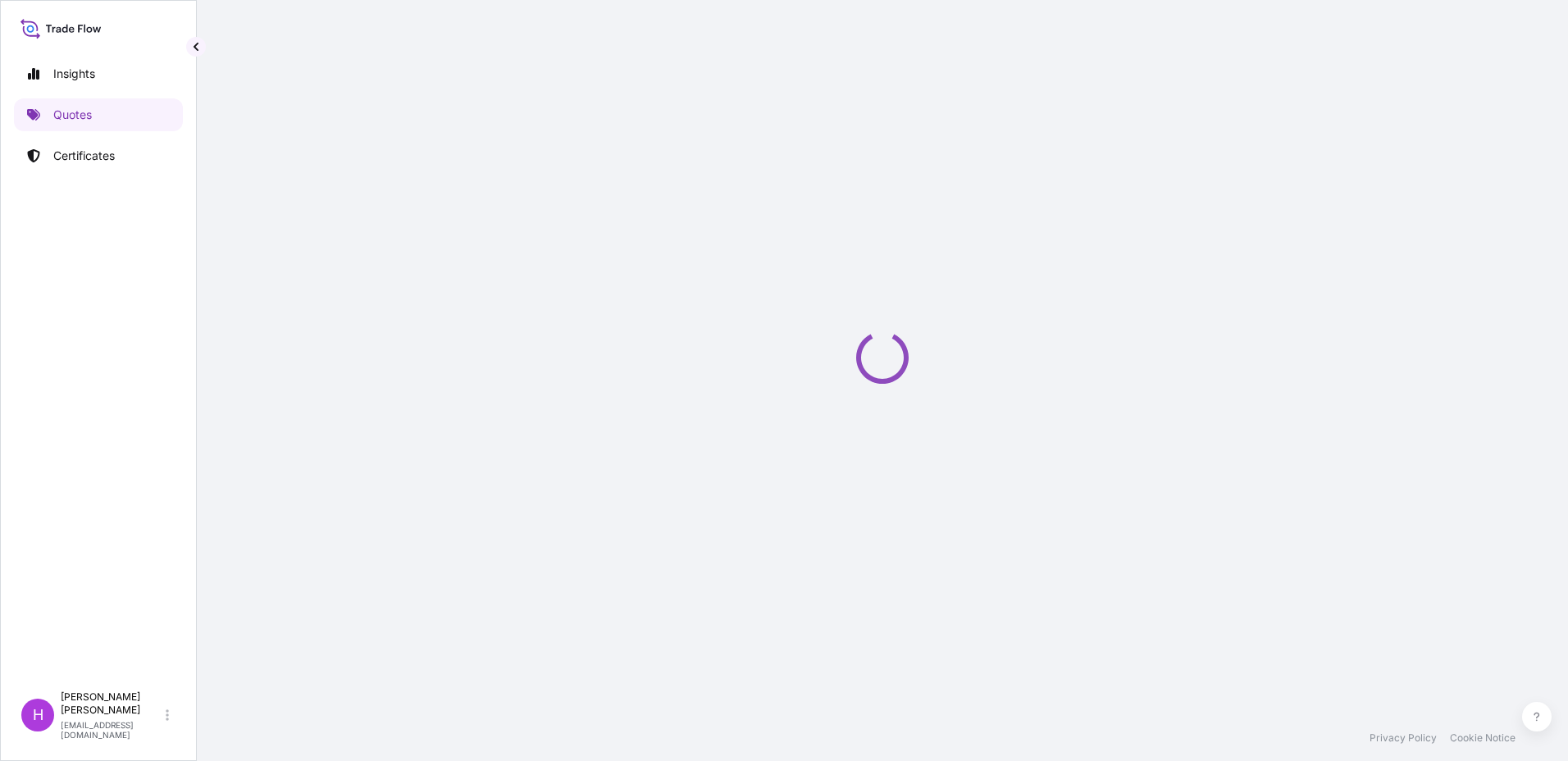
select select "Sea"
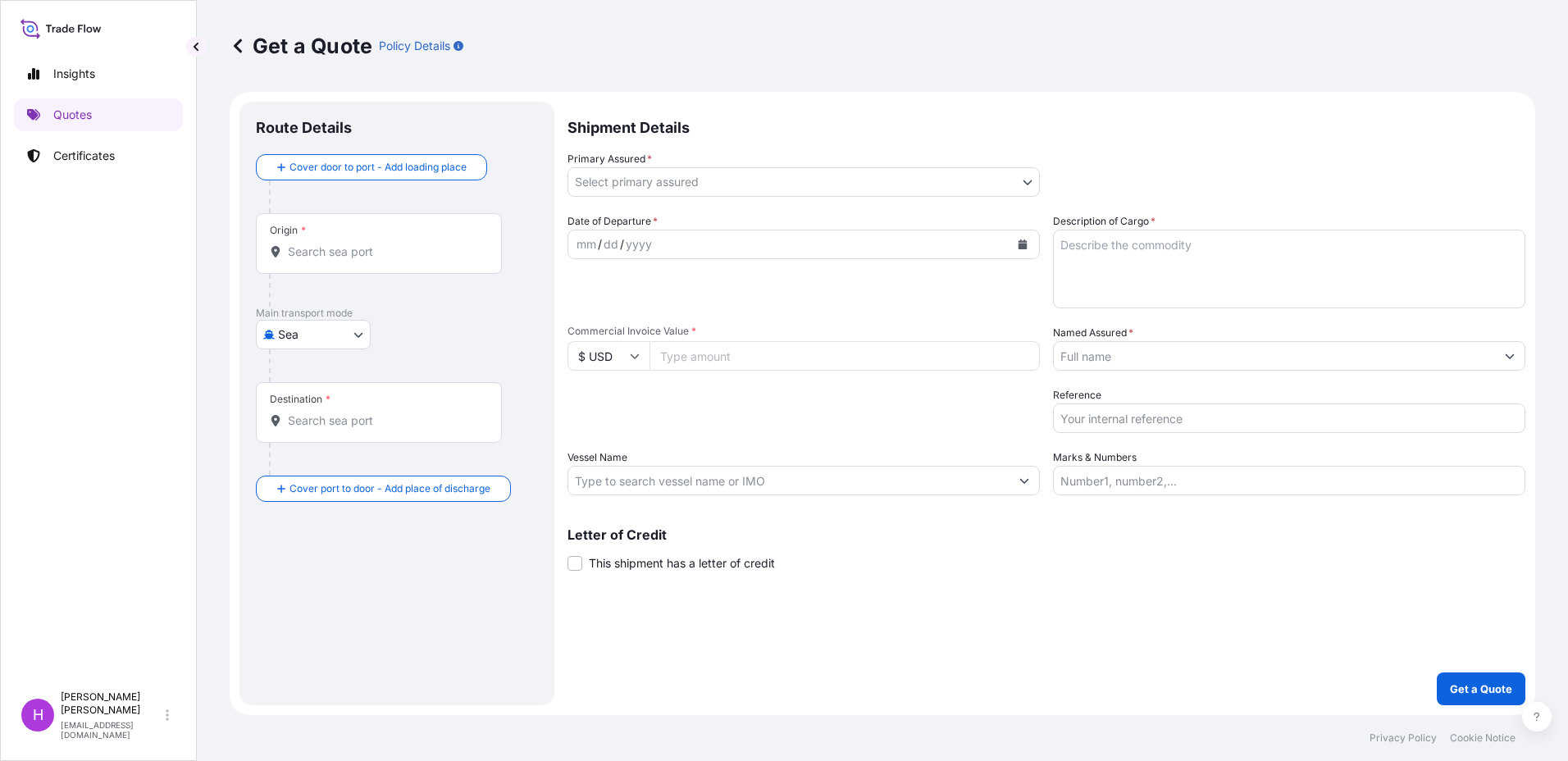
click at [332, 253] on input "Origin *" at bounding box center [384, 251] width 194 height 17
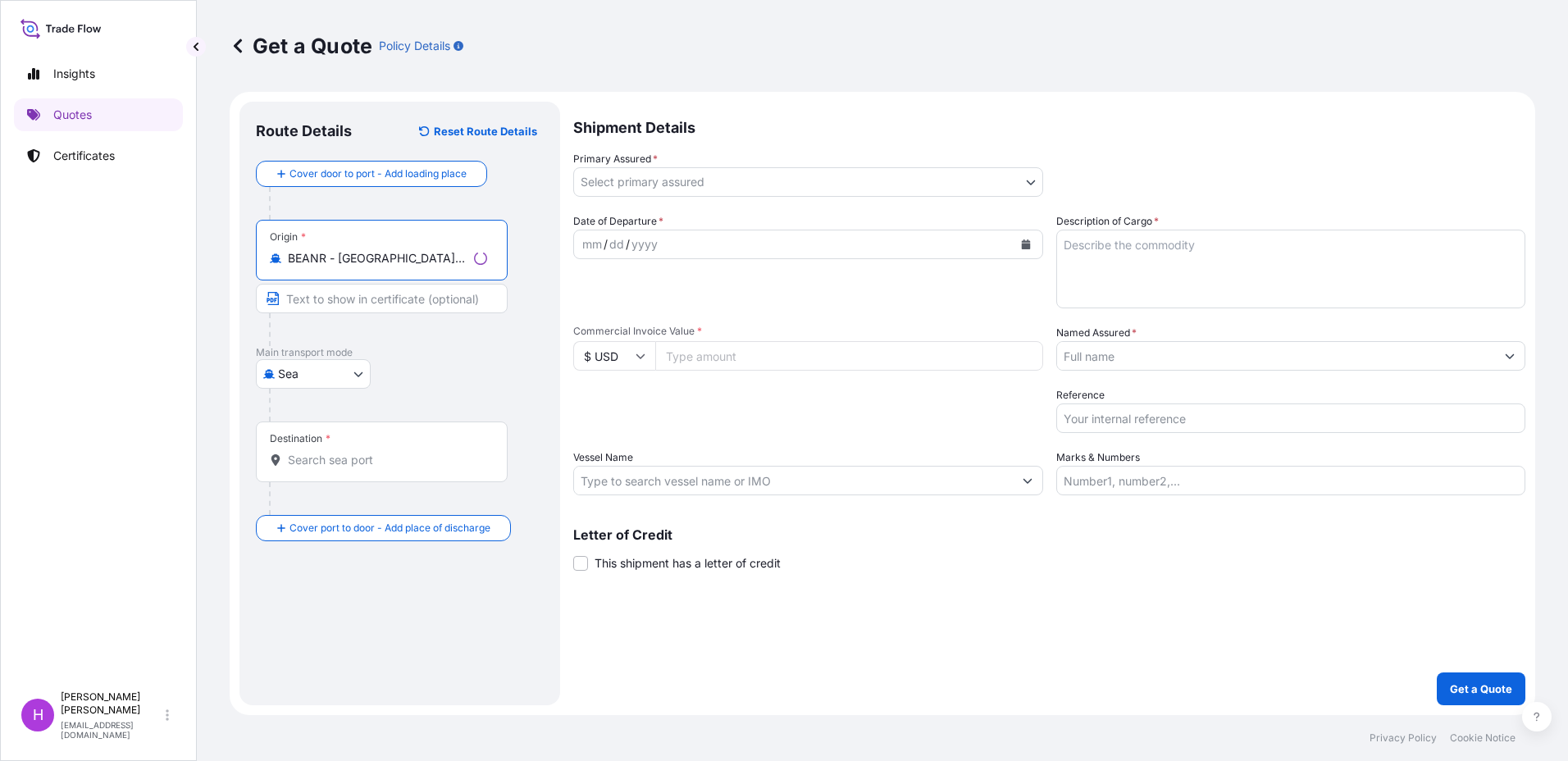
type input "BEANR - [GEOGRAPHIC_DATA], [GEOGRAPHIC_DATA]"
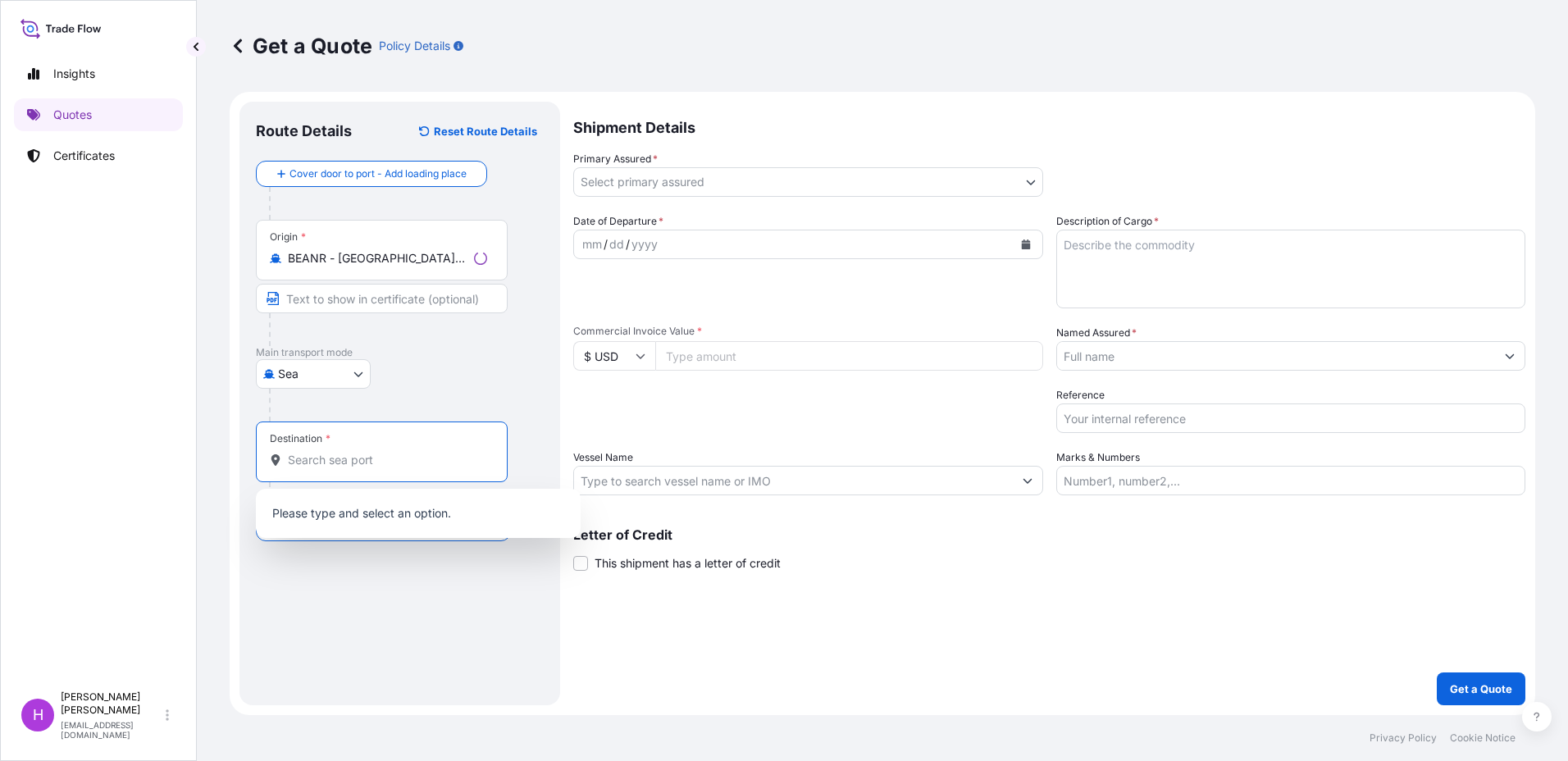
click at [307, 452] on input "Destination *" at bounding box center [387, 460] width 199 height 17
type input "k"
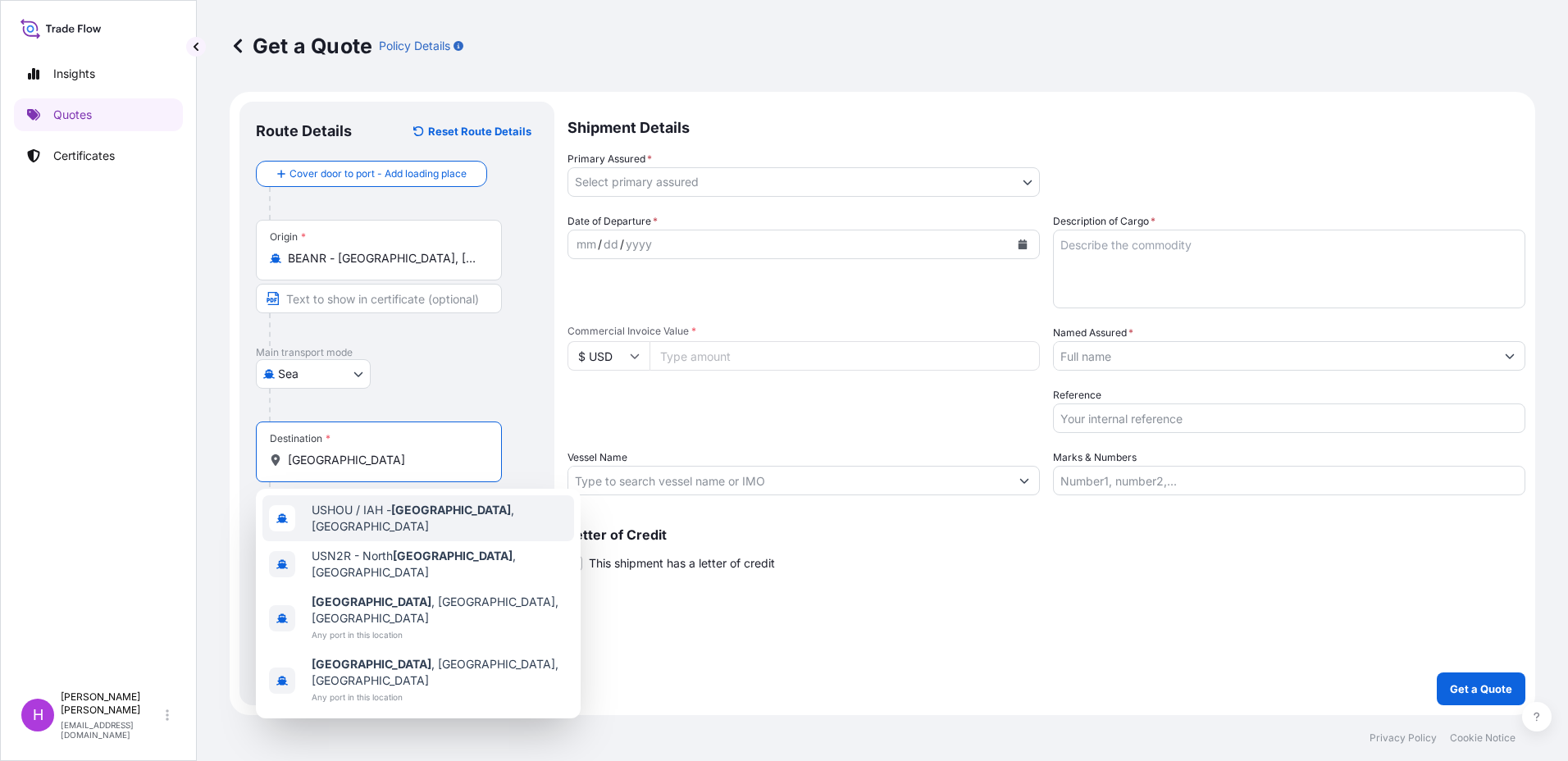
click at [454, 513] on span "USHOU / IAH - [GEOGRAPHIC_DATA] , [GEOGRAPHIC_DATA]" at bounding box center [440, 518] width 256 height 32
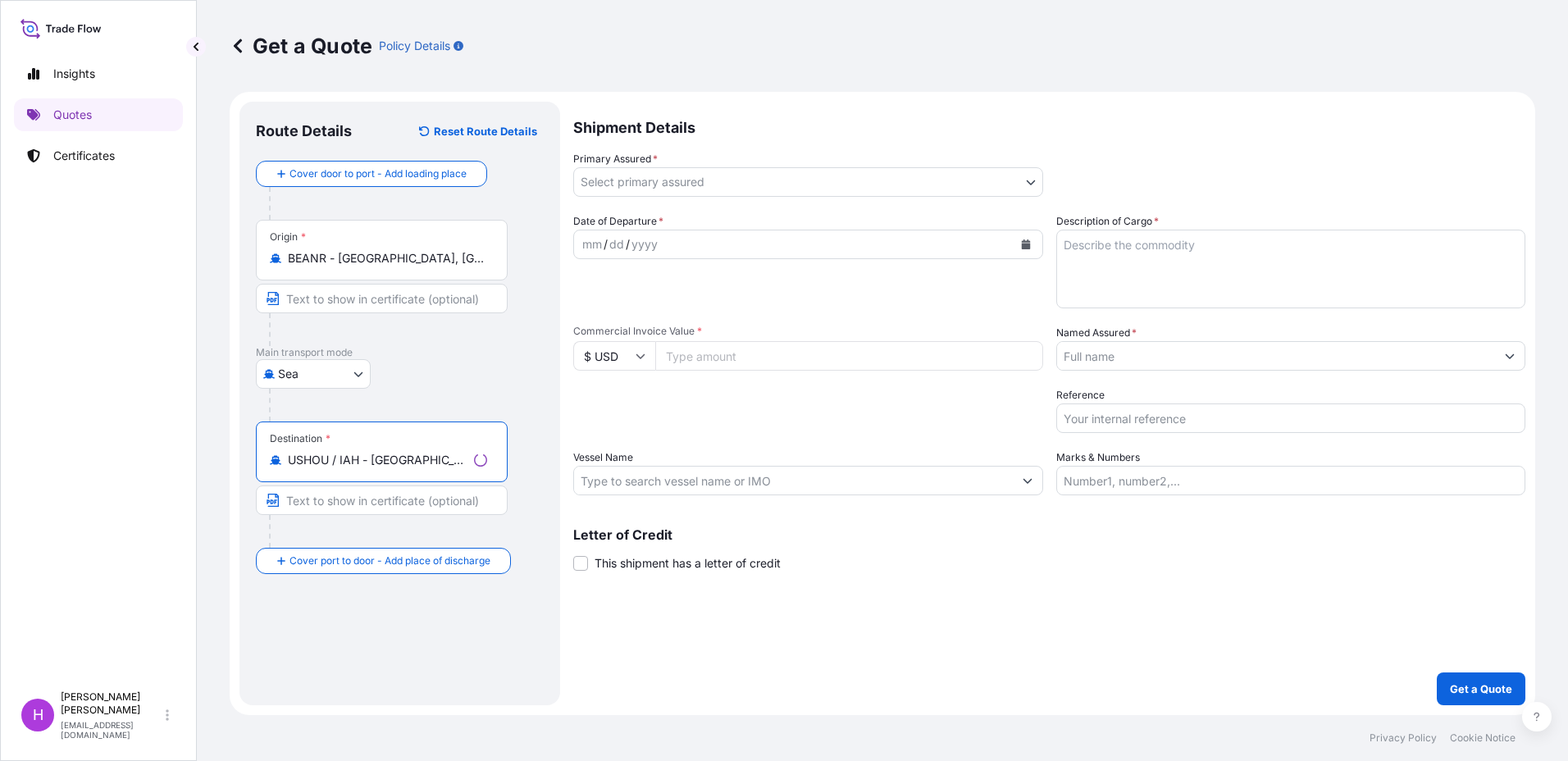
type input "USHOU / IAH - [GEOGRAPHIC_DATA], [GEOGRAPHIC_DATA]"
click at [676, 177] on body "4 options available. Insights Quotes Certificates H [PERSON_NAME] [EMAIL_ADDRES…" at bounding box center [784, 380] width 1568 height 761
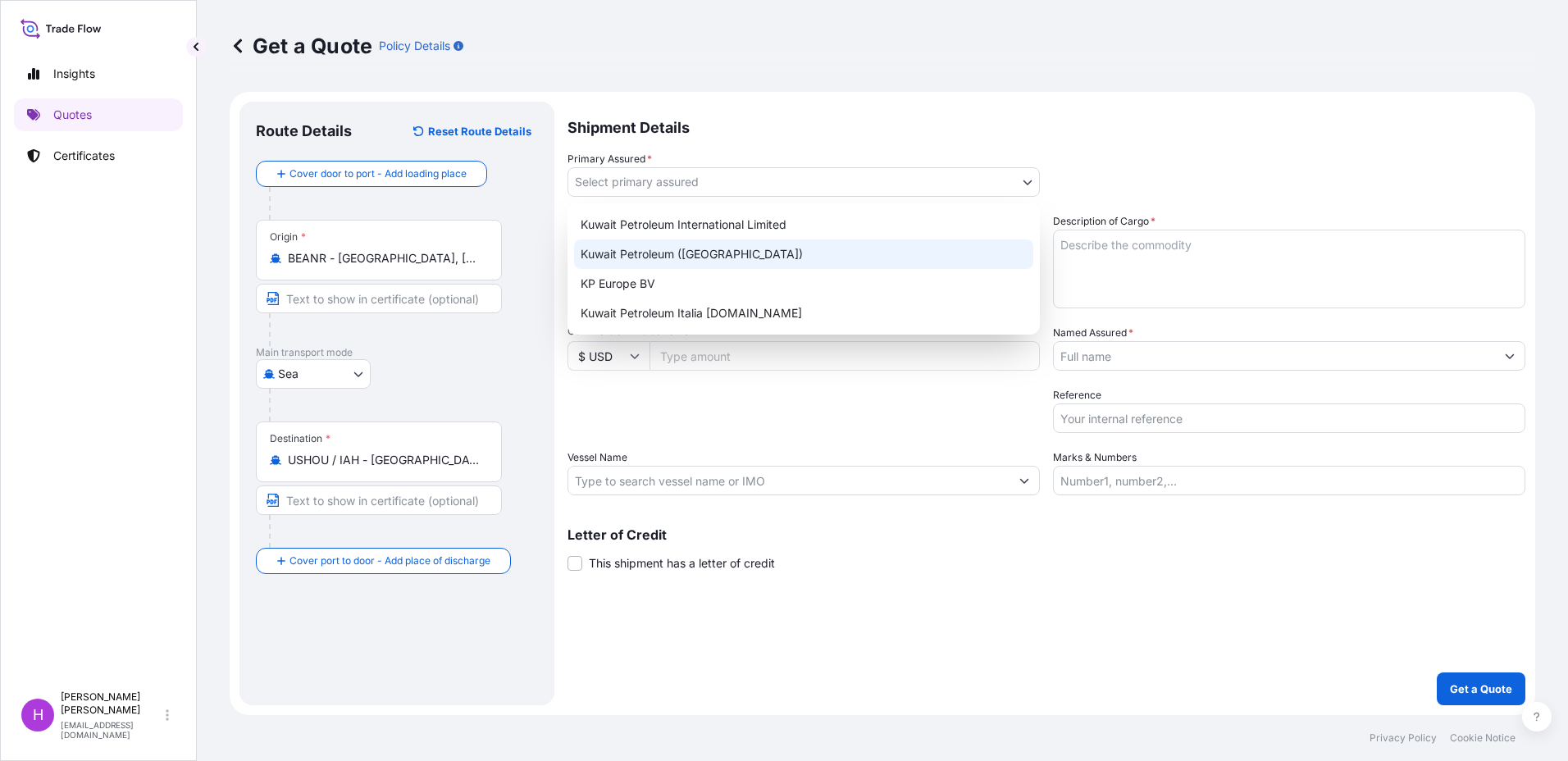
click at [668, 255] on div "Kuwait Petroleum ([GEOGRAPHIC_DATA])" at bounding box center [803, 254] width 459 height 30
select select "31889"
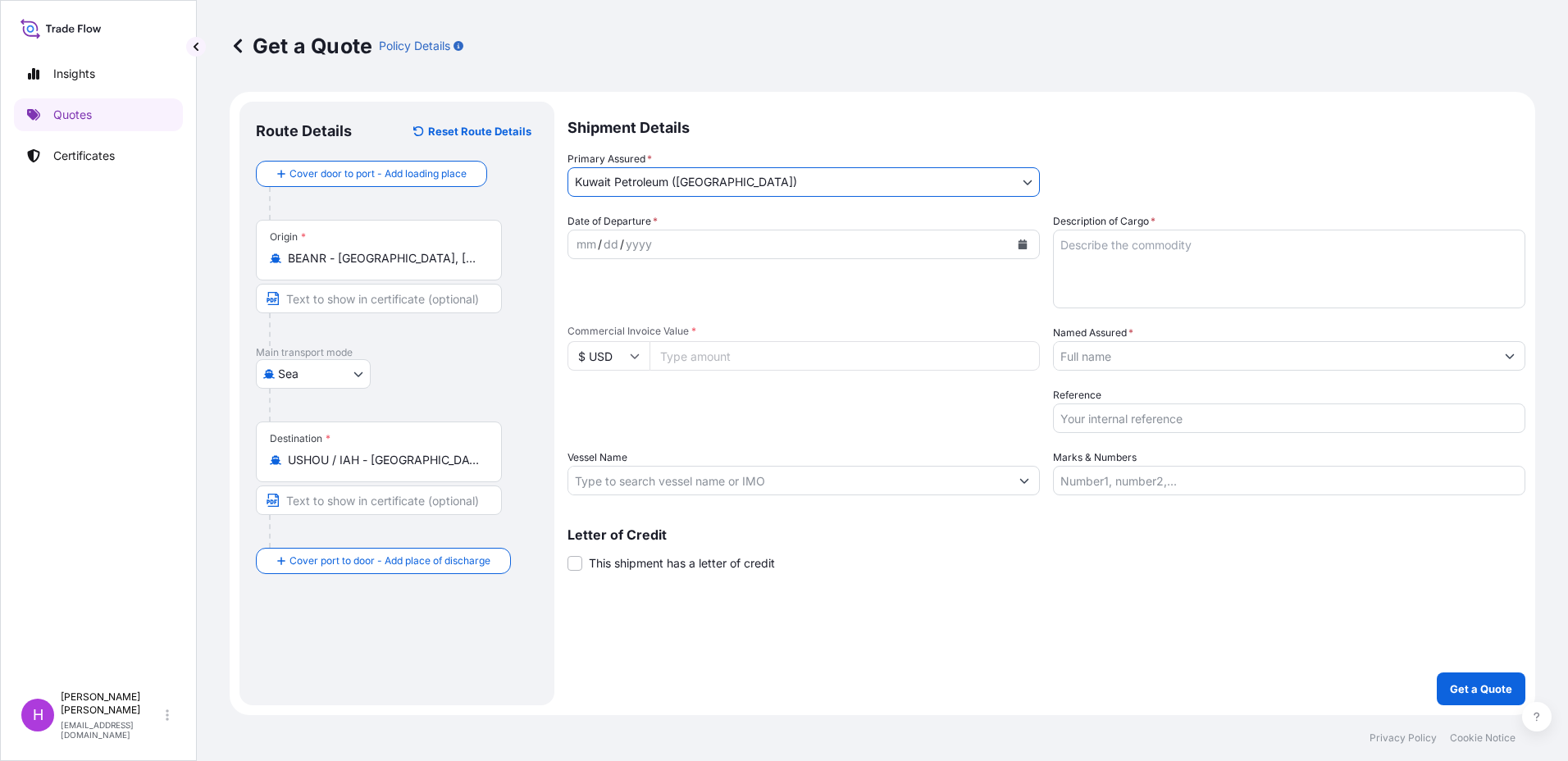
click at [724, 237] on div "mm / dd / yyyy" at bounding box center [788, 244] width 441 height 30
click at [1026, 243] on icon "Calendar" at bounding box center [1023, 244] width 10 height 10
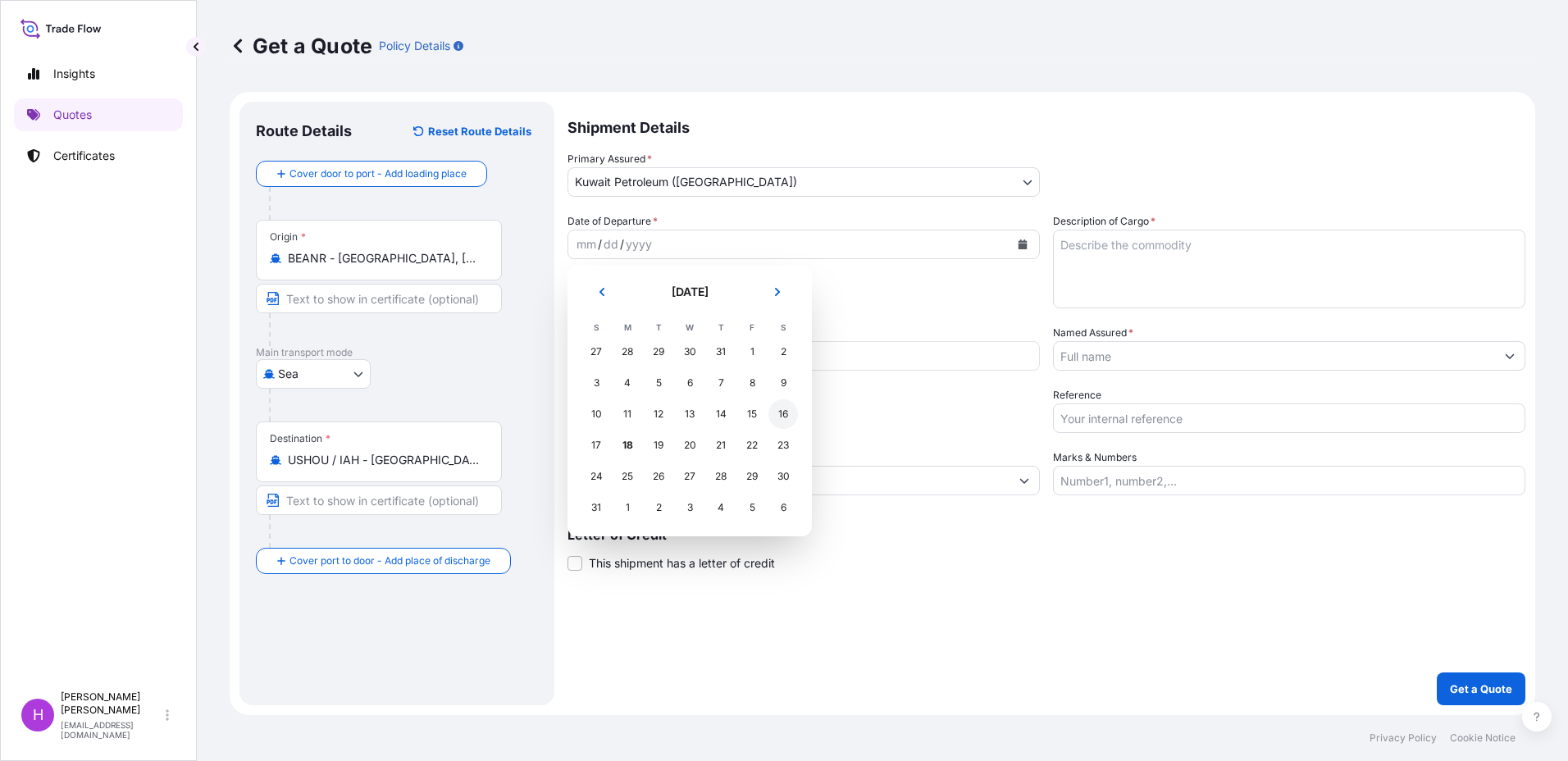
click at [784, 412] on div "16" at bounding box center [784, 414] width 30 height 30
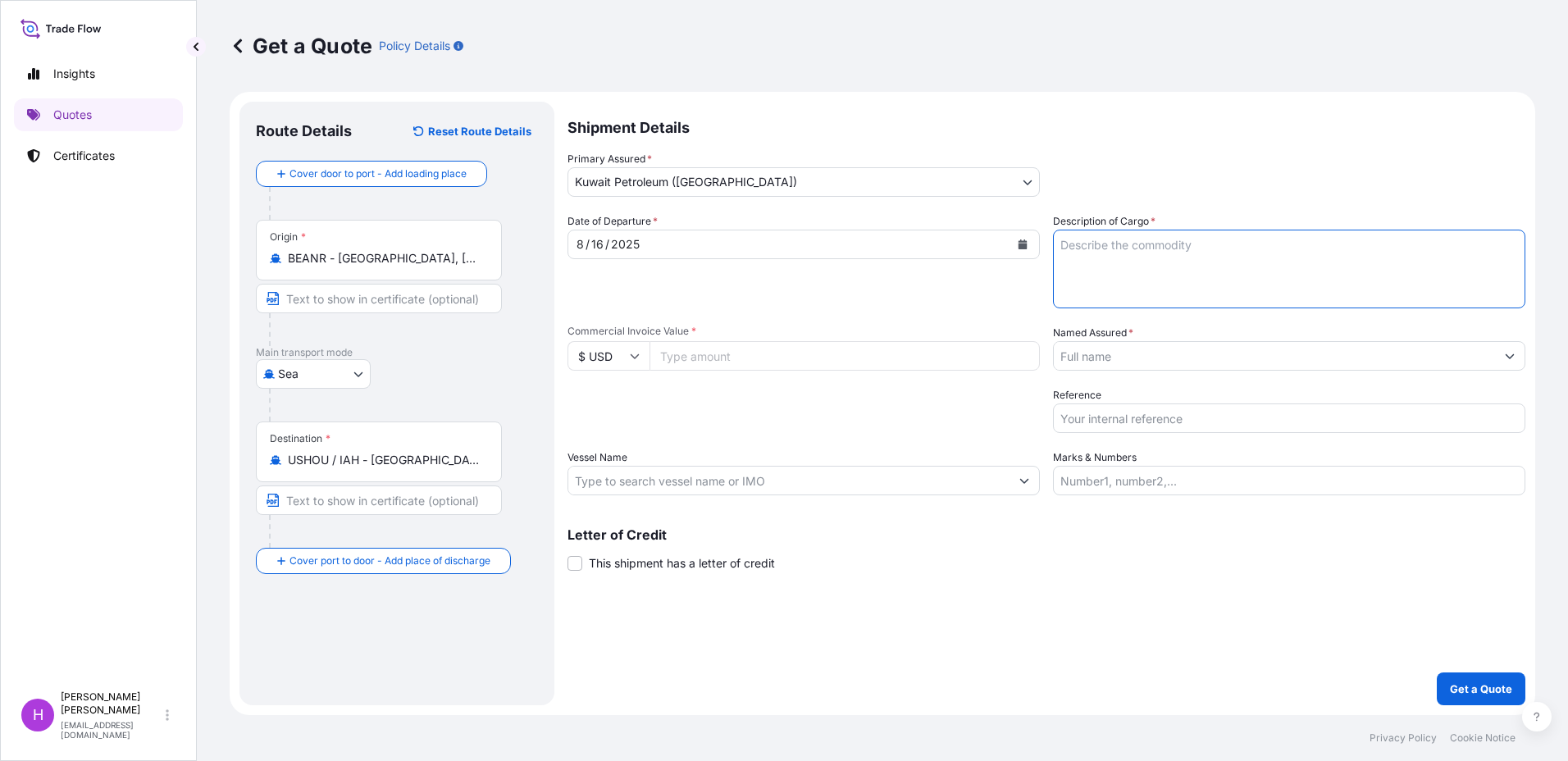
click at [1097, 248] on textarea "Description of Cargo *" at bounding box center [1289, 269] width 472 height 79
type textarea "1x20FT 47 packages Lubricants US tariff code: 2710193080 + 381121000 17811.864 …"
click at [1090, 361] on input "Named Assured *" at bounding box center [1274, 356] width 441 height 30
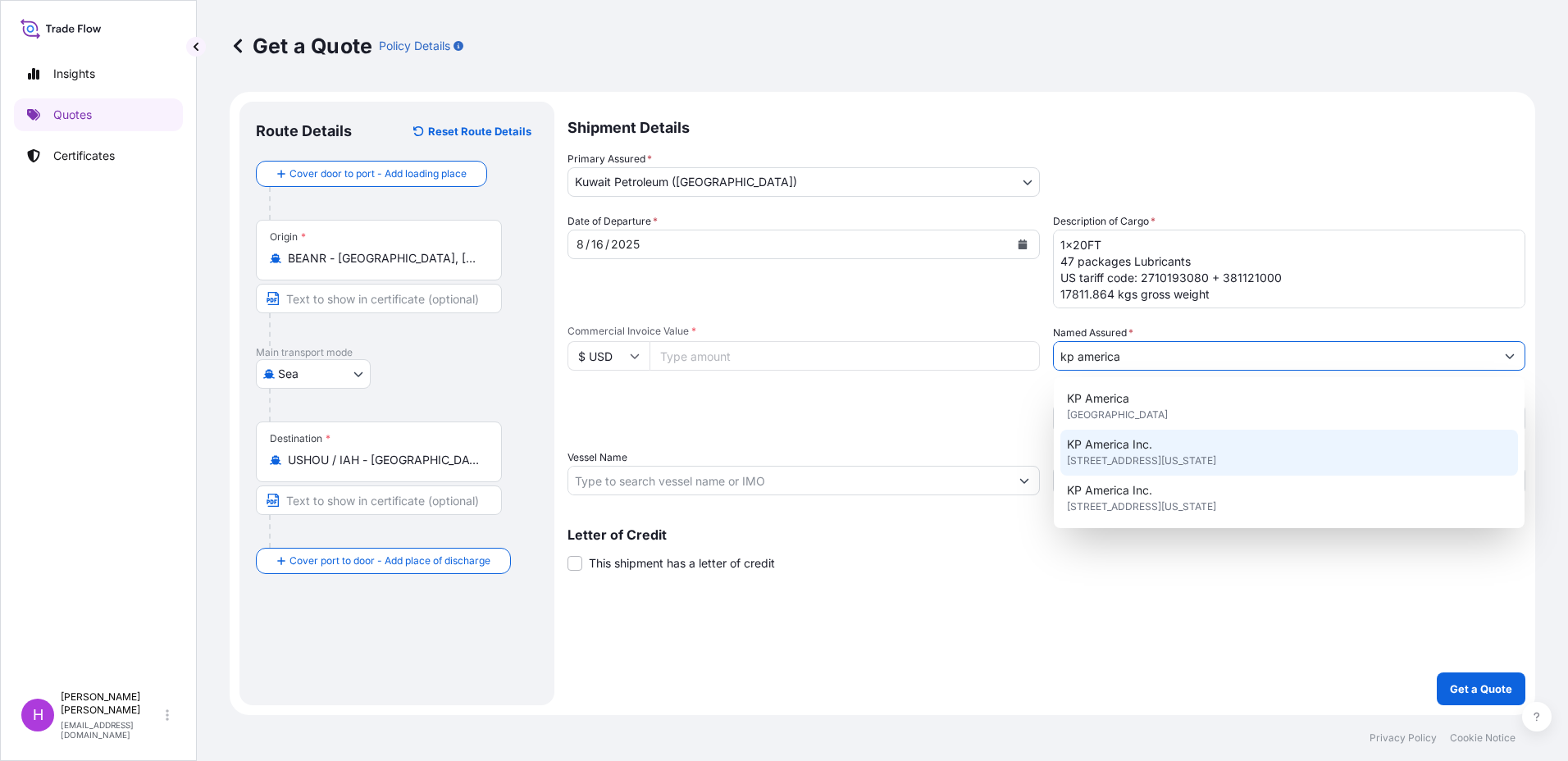
click at [1147, 448] on span "KP America Inc." at bounding box center [1109, 444] width 86 height 17
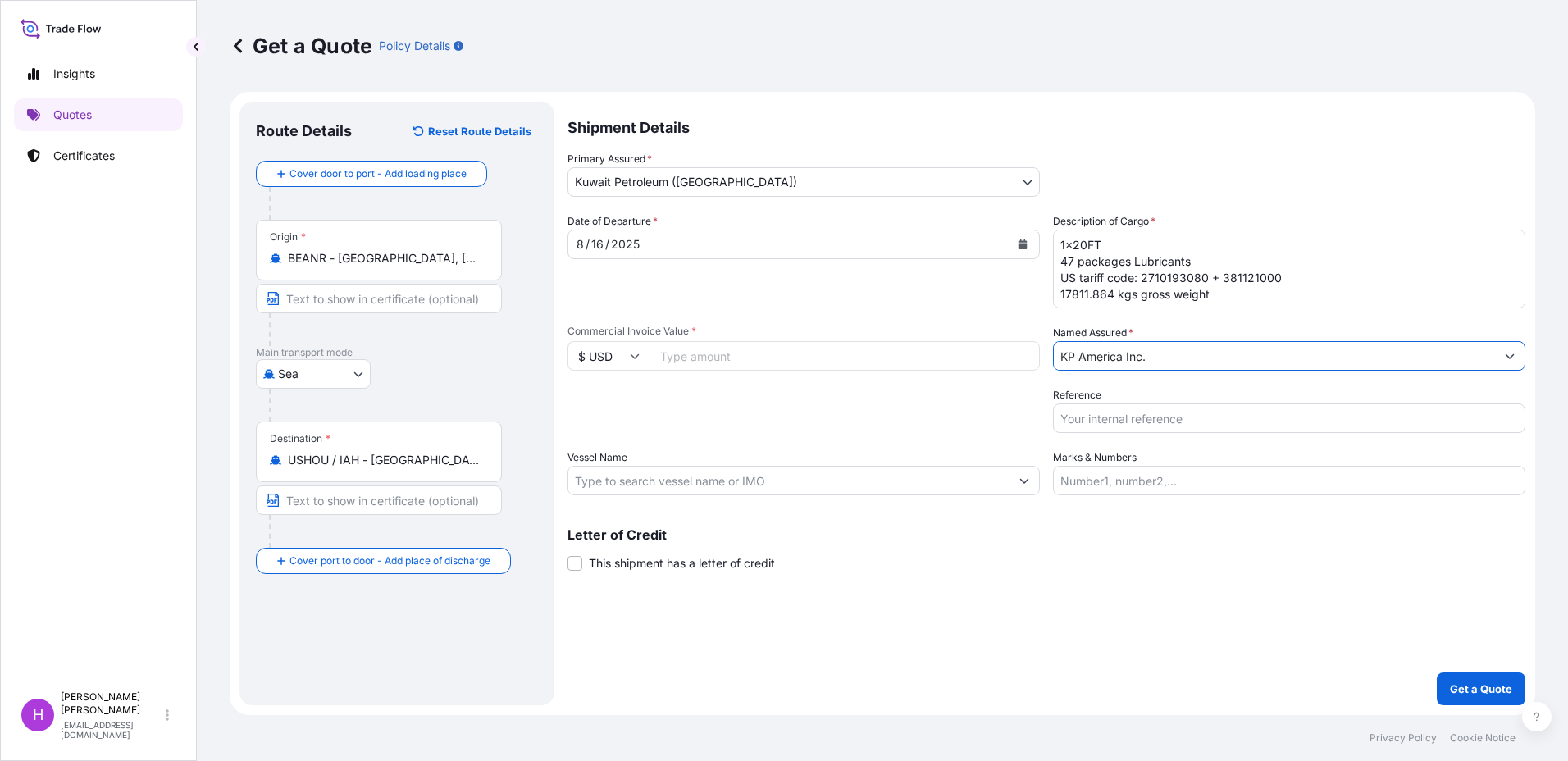
type input "KP America Inc."
click at [1088, 414] on input "Reference" at bounding box center [1289, 418] width 472 height 30
paste input "71651562 / 962343234 / shipment 57307 / PO 25-100 BPA-[PERSON_NAME][GEOGRAPHIC_…"
drag, startPoint x: 1282, startPoint y: 416, endPoint x: 1114, endPoint y: 415, distance: 168.0
click at [1114, 415] on input "71651562 / 962343234 / shipment 57307 / PO 25-100 BPA-[PERSON_NAME][GEOGRAPHIC_…" at bounding box center [1289, 418] width 472 height 30
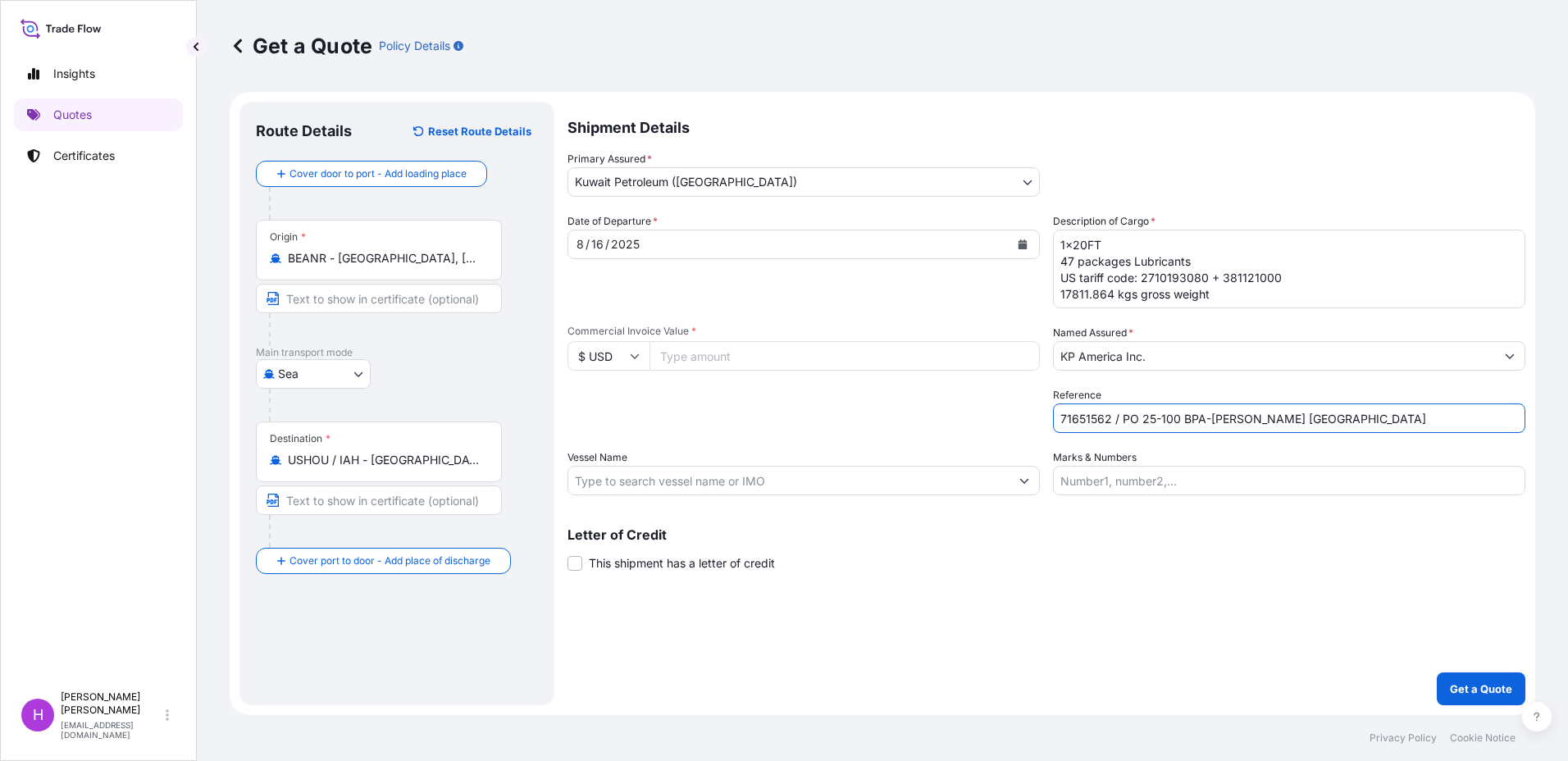
type input "71651562 / PO 25-100 BPA-[PERSON_NAME] [GEOGRAPHIC_DATA]"
click at [1097, 483] on input "Marks & Numbers" at bounding box center [1289, 480] width 472 height 30
type input "TGBU2336303 - seal 093291"
click at [646, 479] on input "Vessel Name" at bounding box center [788, 480] width 441 height 30
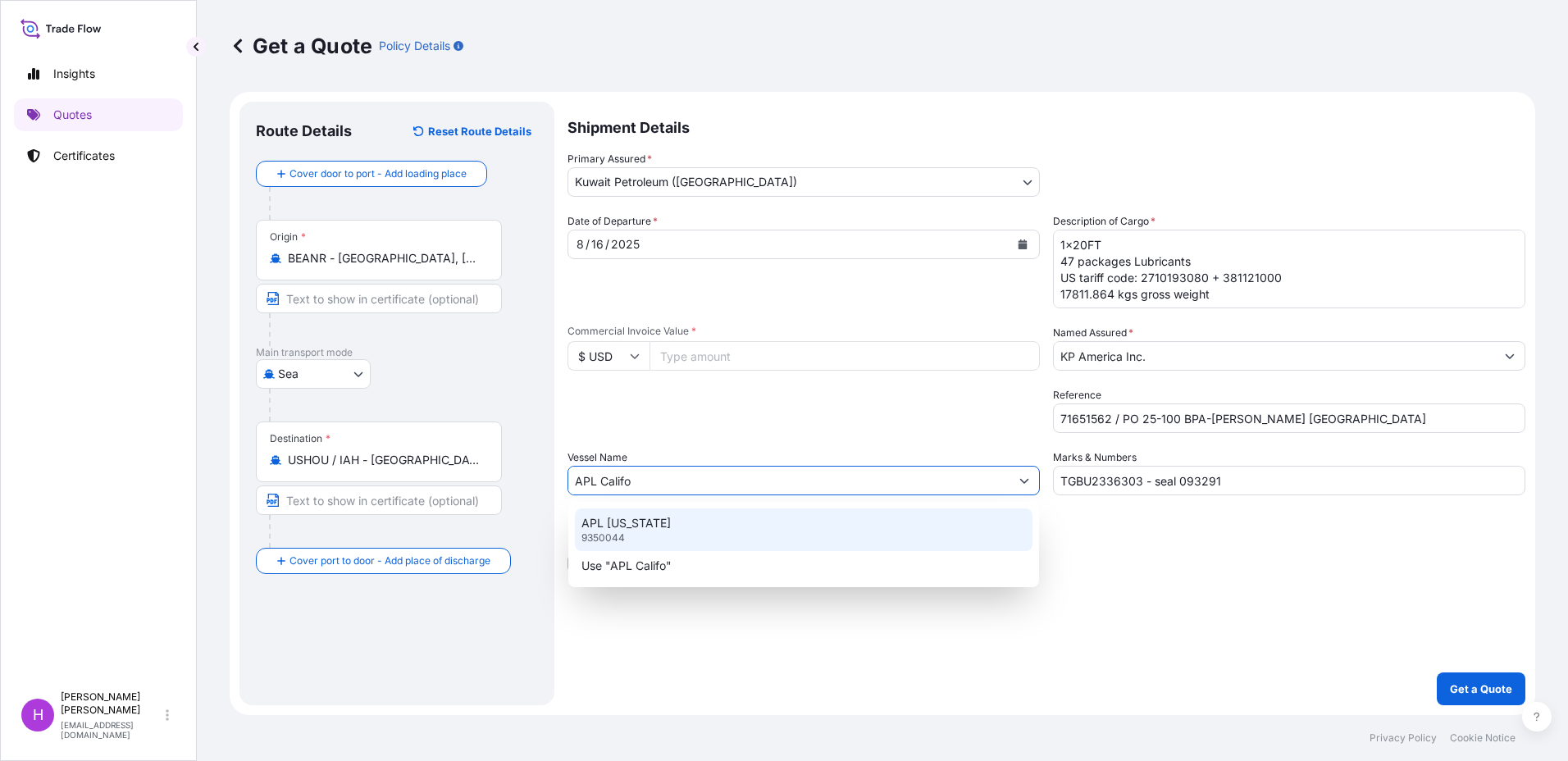
click at [622, 523] on p "APL [US_STATE]" at bounding box center [626, 523] width 90 height 17
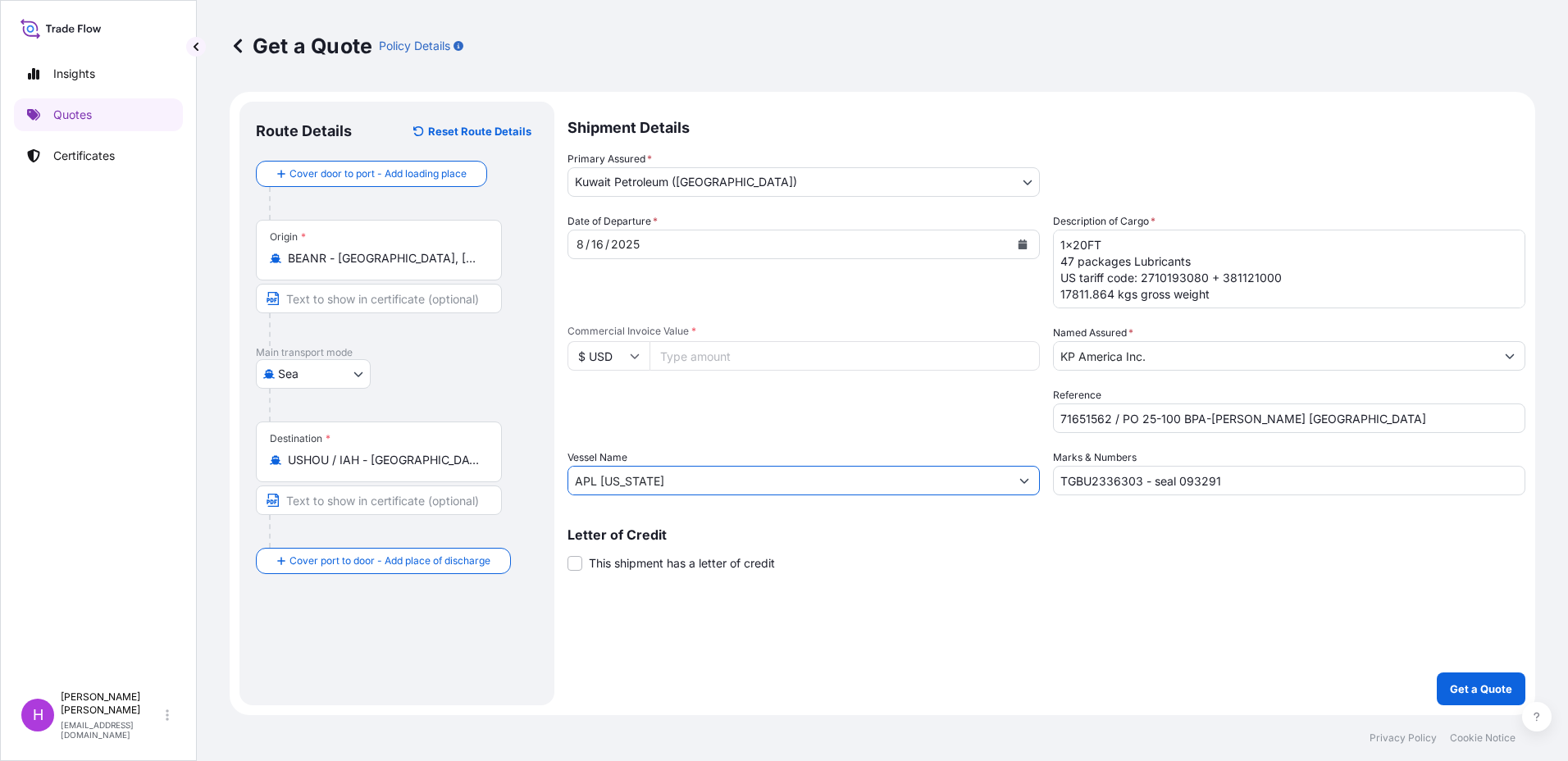
type input "APL [US_STATE]"
click at [880, 305] on div "Date of Departure * [DATE]" at bounding box center [803, 261] width 472 height 95
click at [739, 354] on input "Commercial Invoice Value *" at bounding box center [845, 356] width 391 height 30
type input "35974.48"
click at [1482, 683] on p "Get a Quote" at bounding box center [1480, 688] width 62 height 17
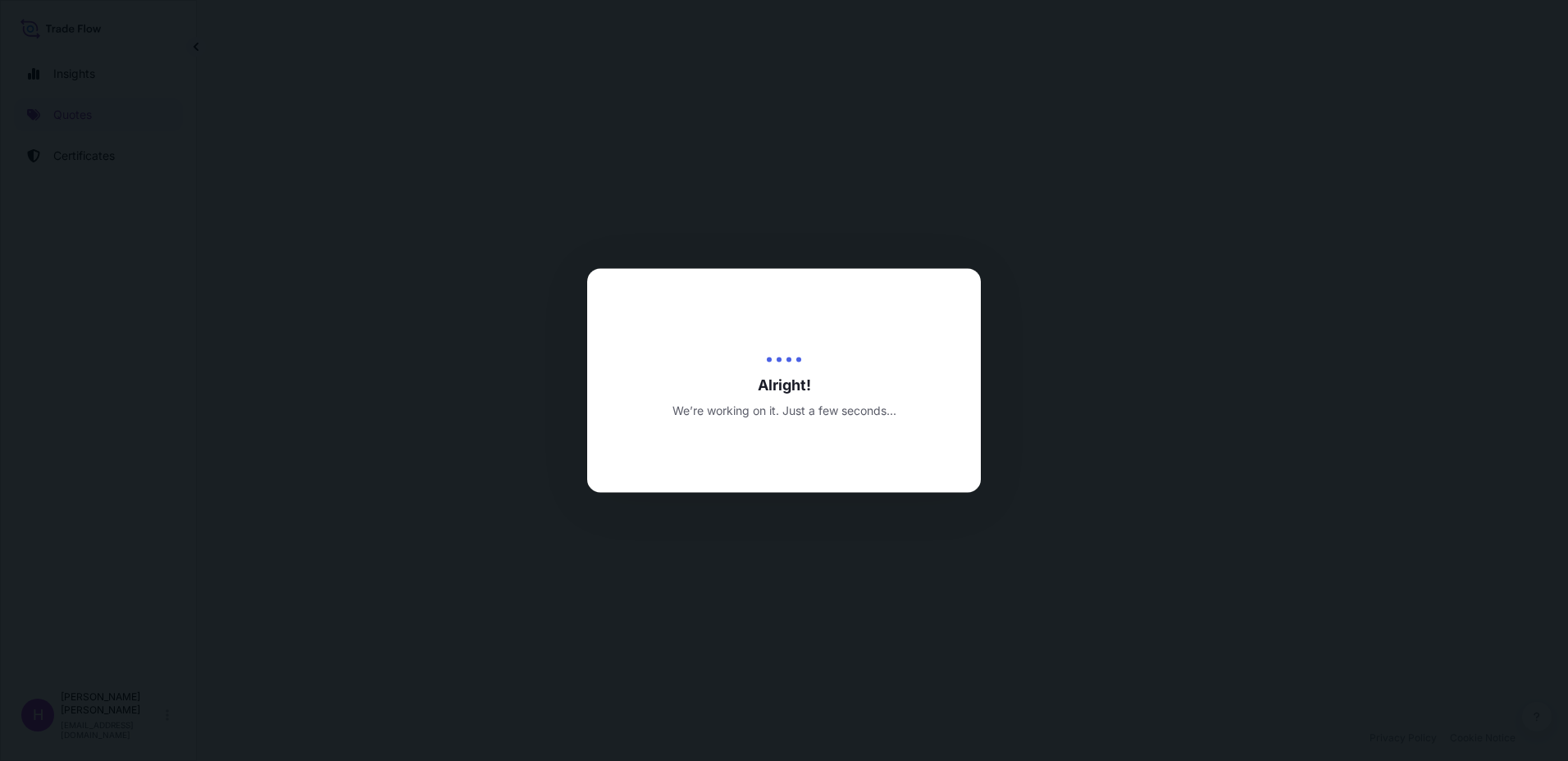
select select "Sea"
select select "31889"
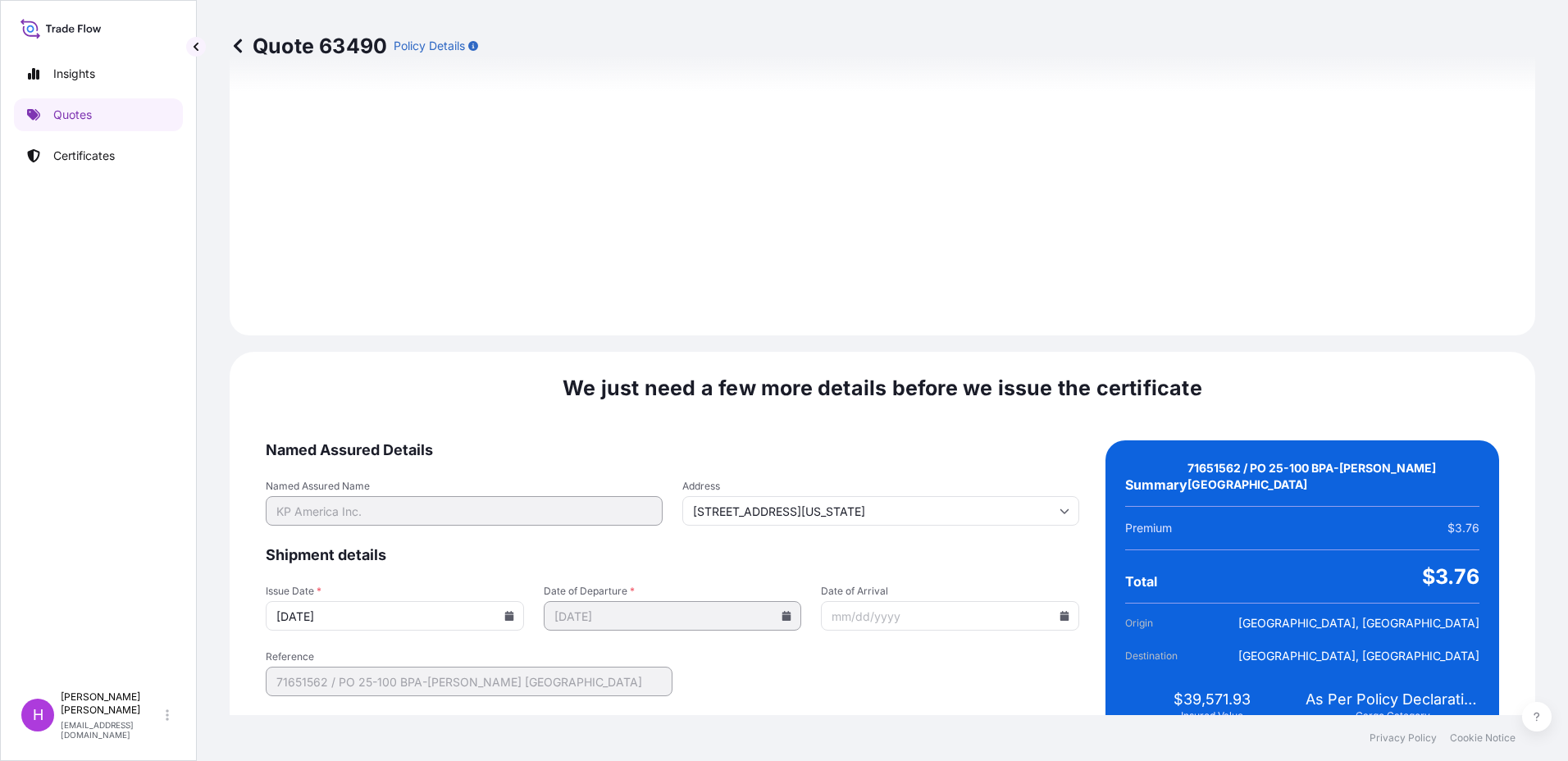
scroll to position [1707, 0]
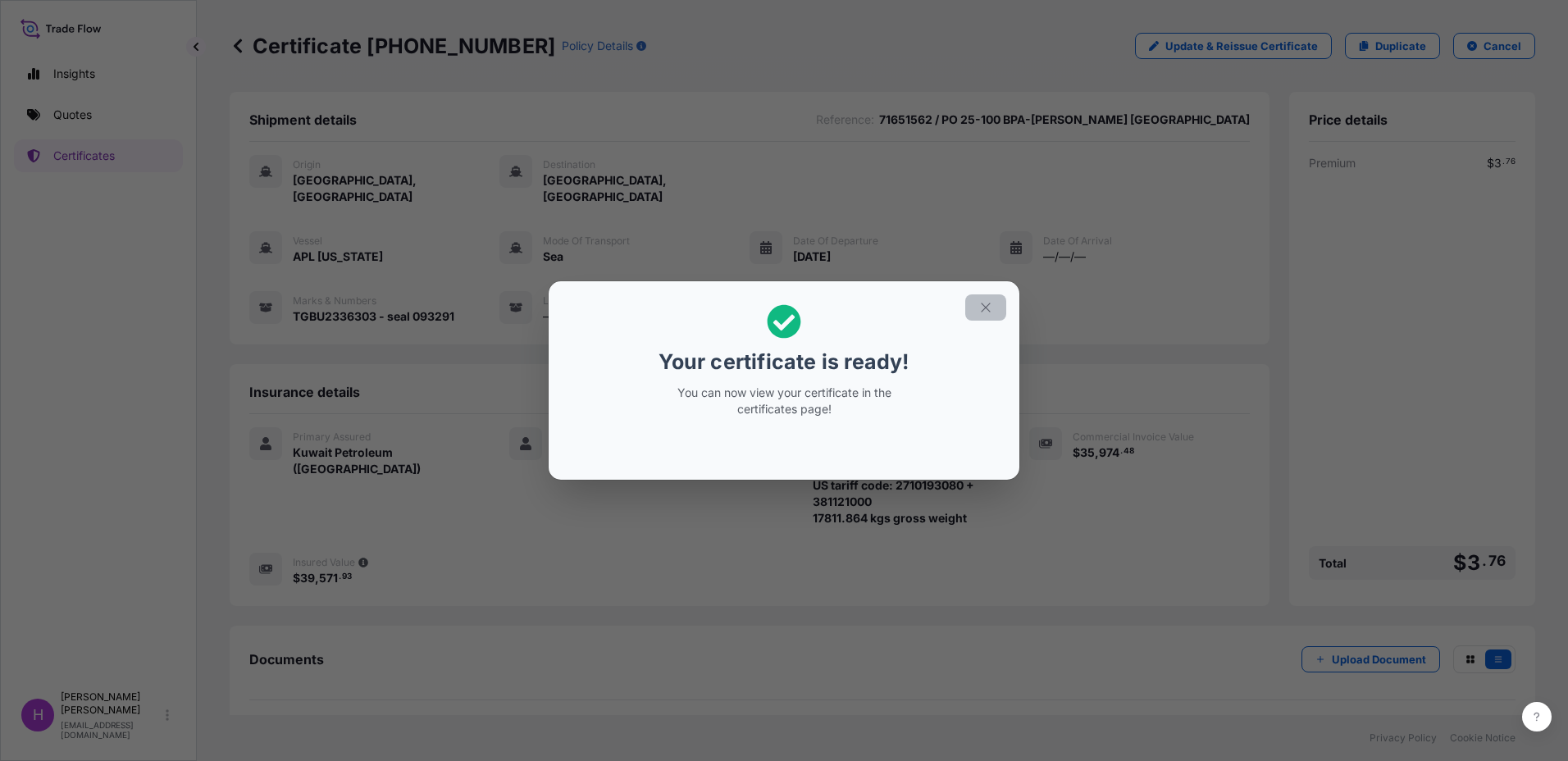
click at [980, 310] on icon "button" at bounding box center [985, 307] width 15 height 15
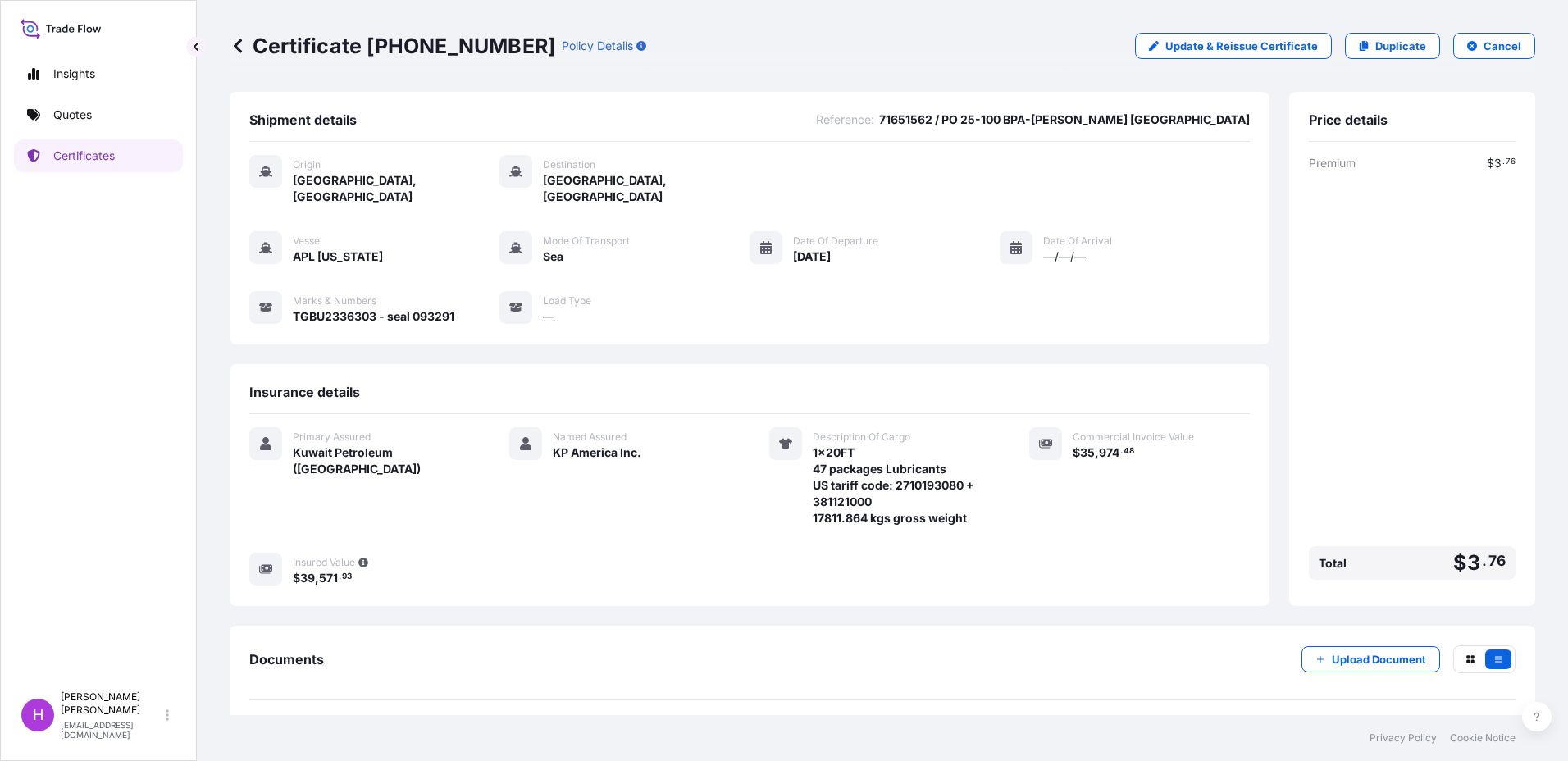
click at [217, 503] on div "Certificate [PHONE_NUMBER] Policy Details Update & Reissue Certificate Duplicat…" at bounding box center [882, 357] width 1371 height 715
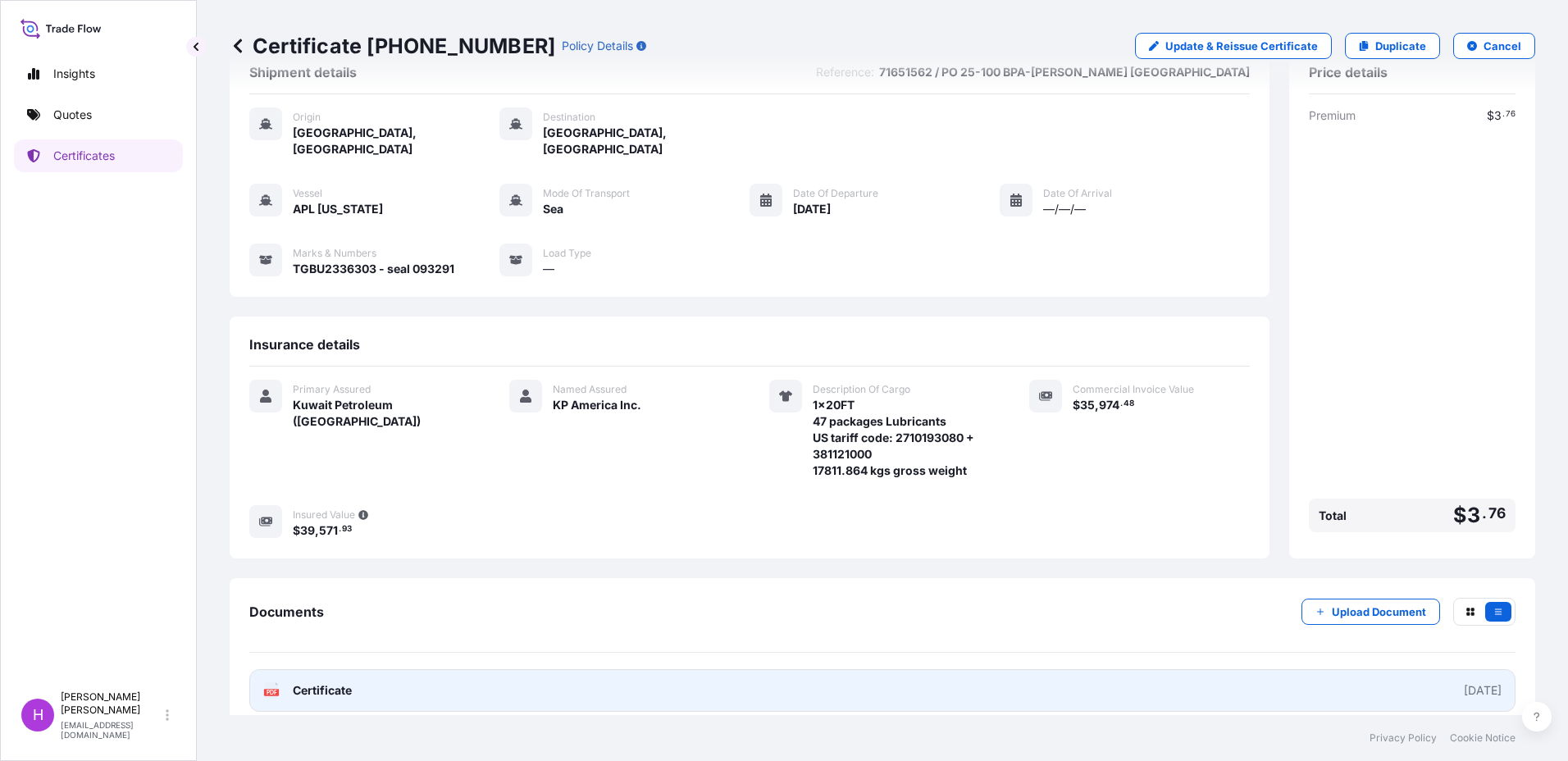
click at [333, 682] on span "Certificate" at bounding box center [322, 690] width 59 height 17
